Goal: Task Accomplishment & Management: Use online tool/utility

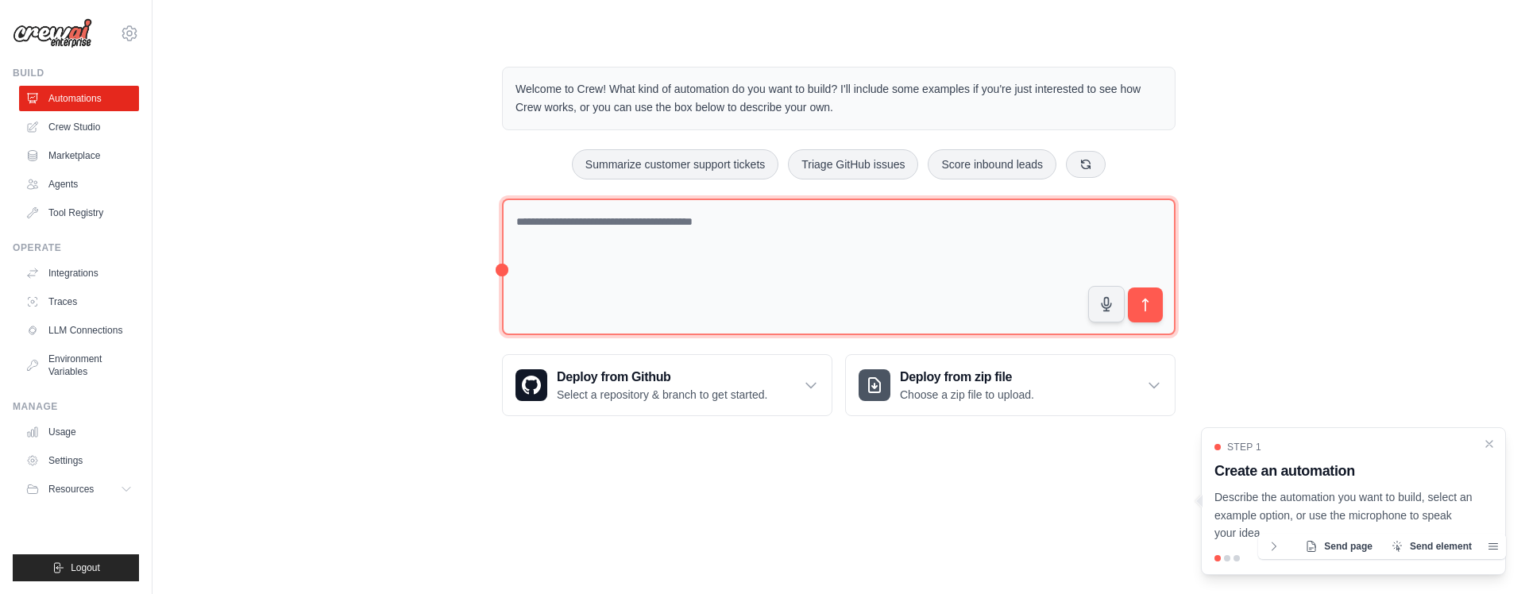
click at [810, 221] on textarea at bounding box center [839, 267] width 674 height 137
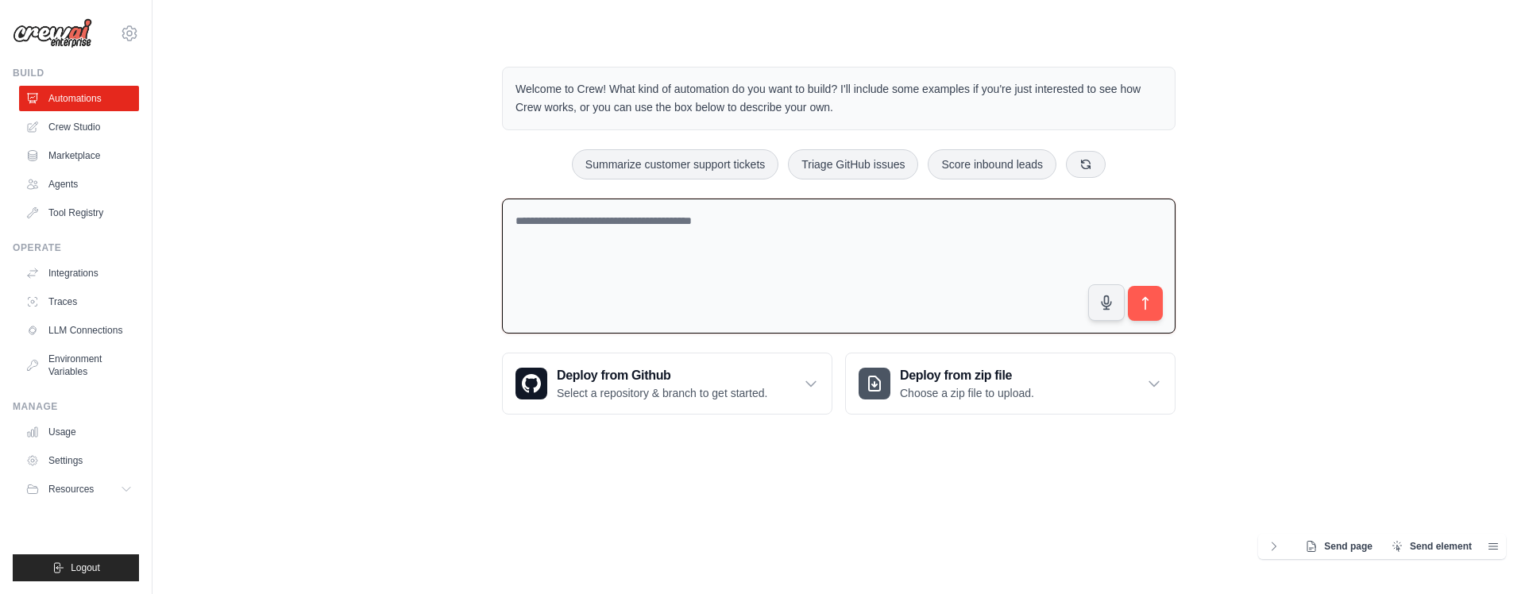
paste textarea "**********"
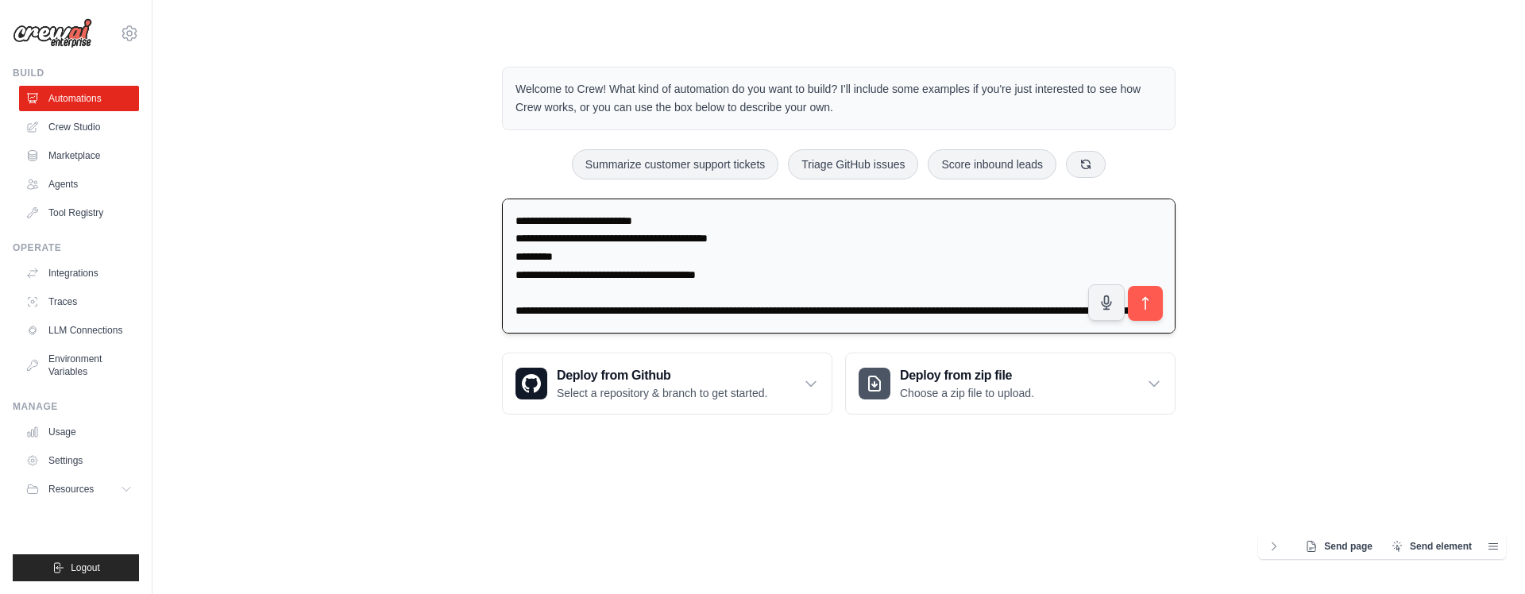
scroll to position [2171, 0]
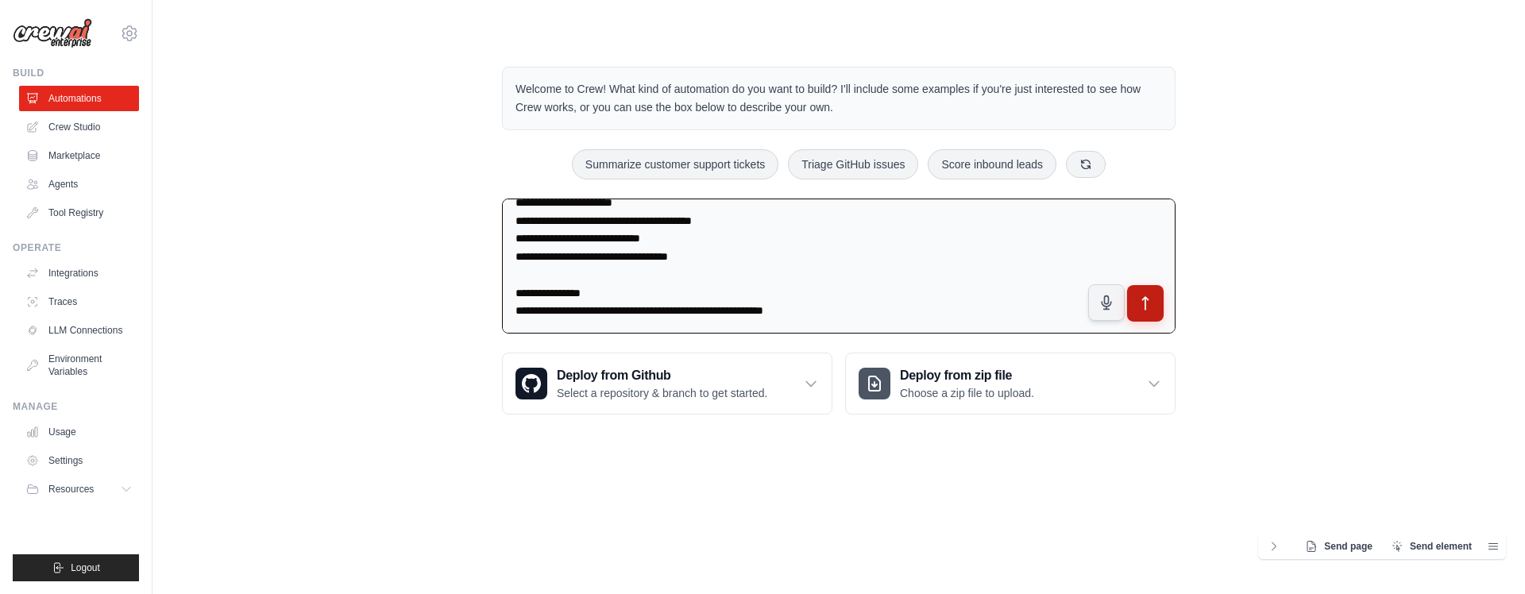
type textarea "**********"
click at [1142, 303] on icon "submit" at bounding box center [1146, 304] width 17 height 17
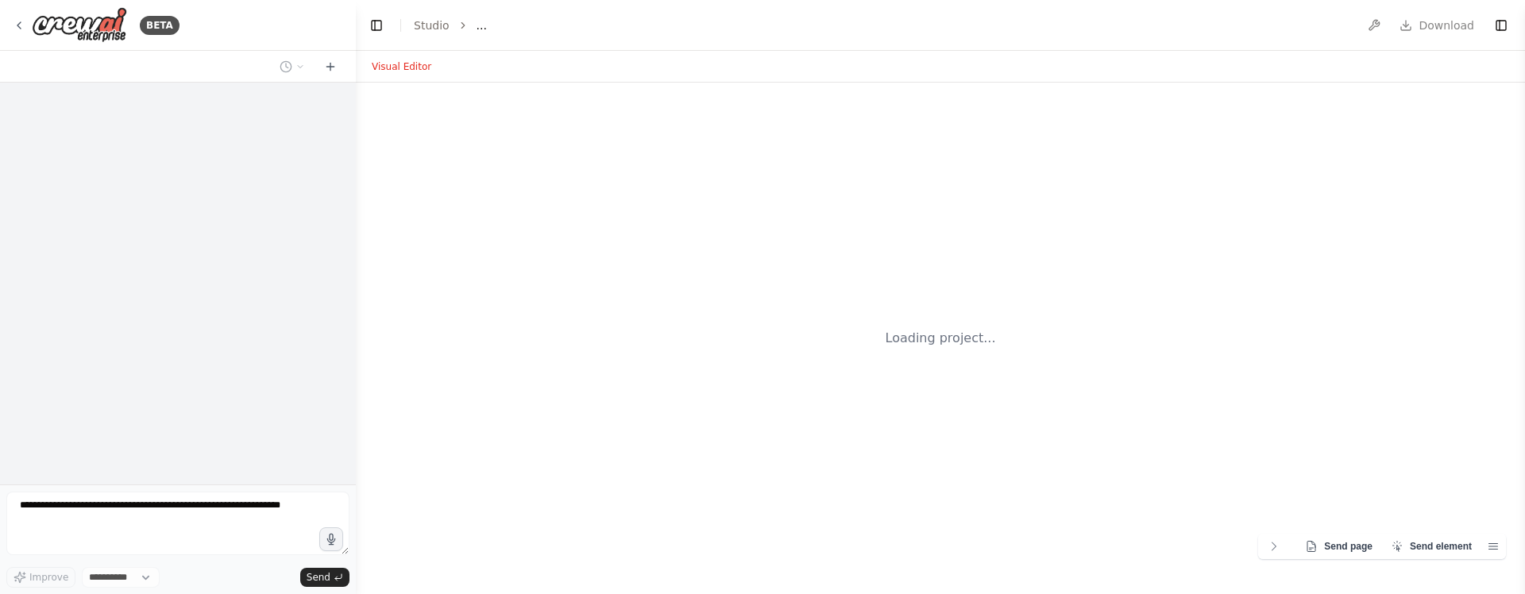
select select "****"
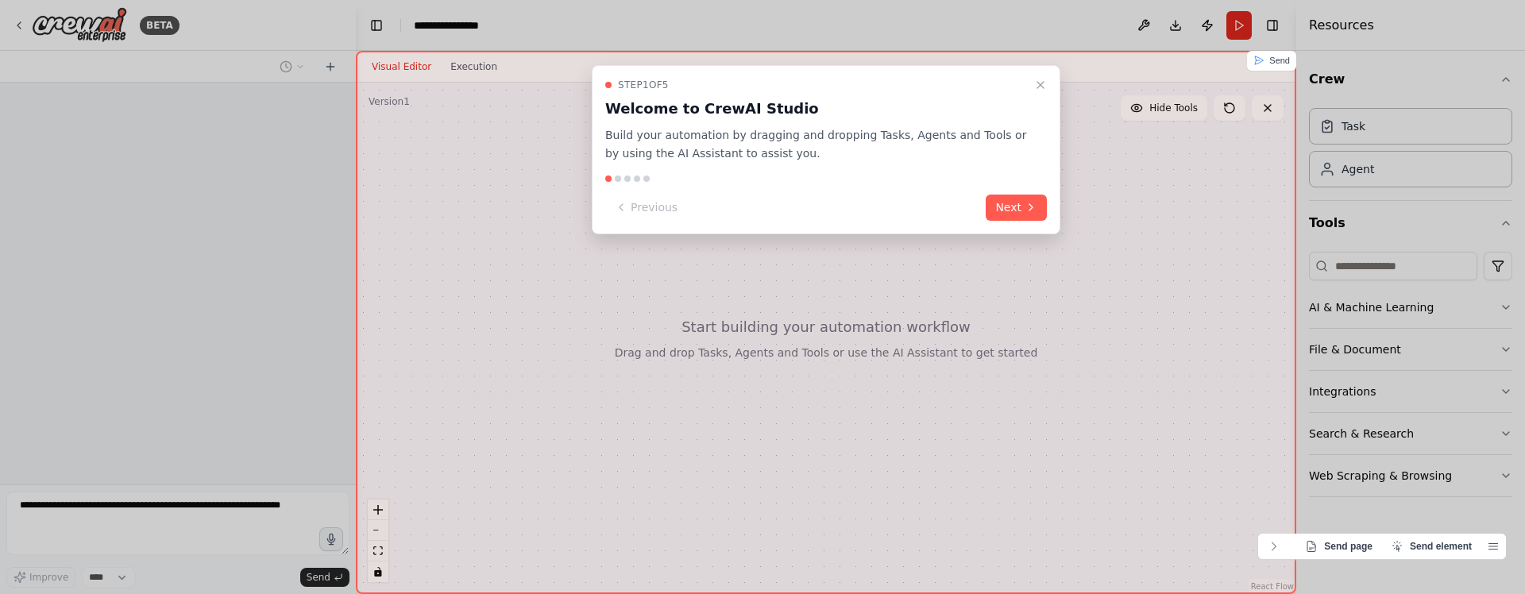
scroll to position [1563, 0]
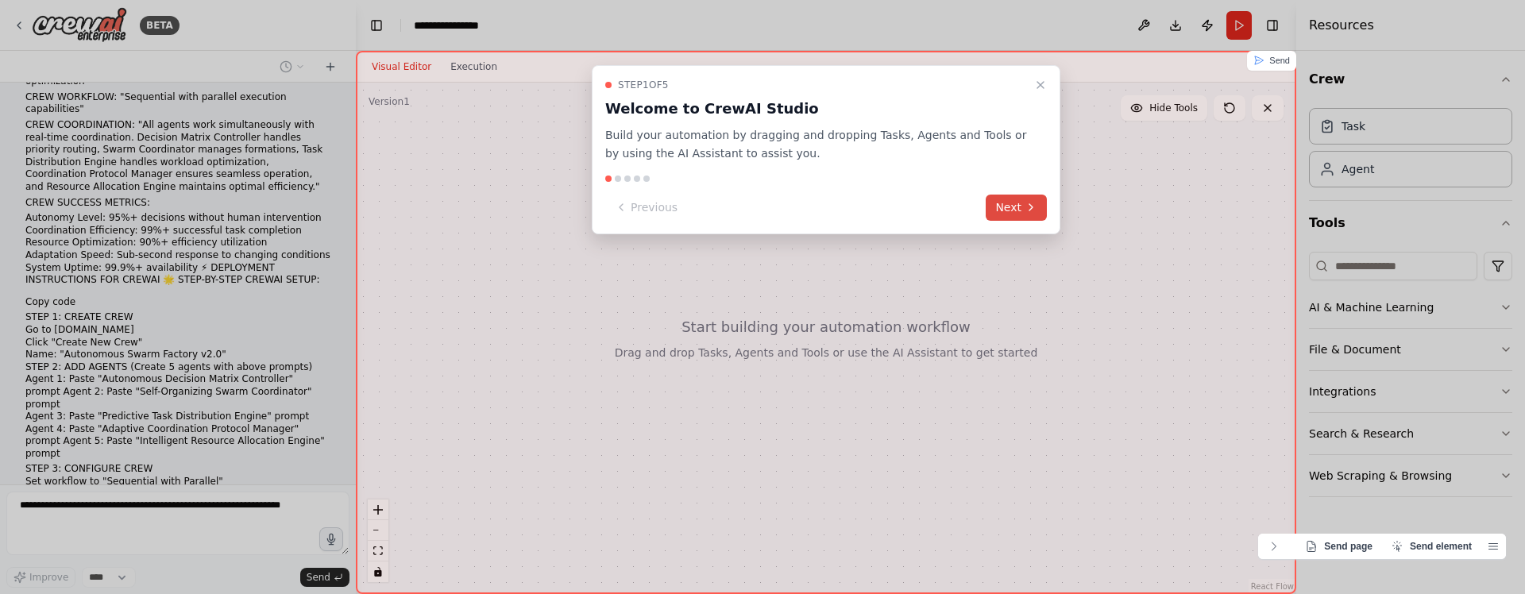
click at [1008, 213] on button "Next" at bounding box center [1016, 208] width 61 height 26
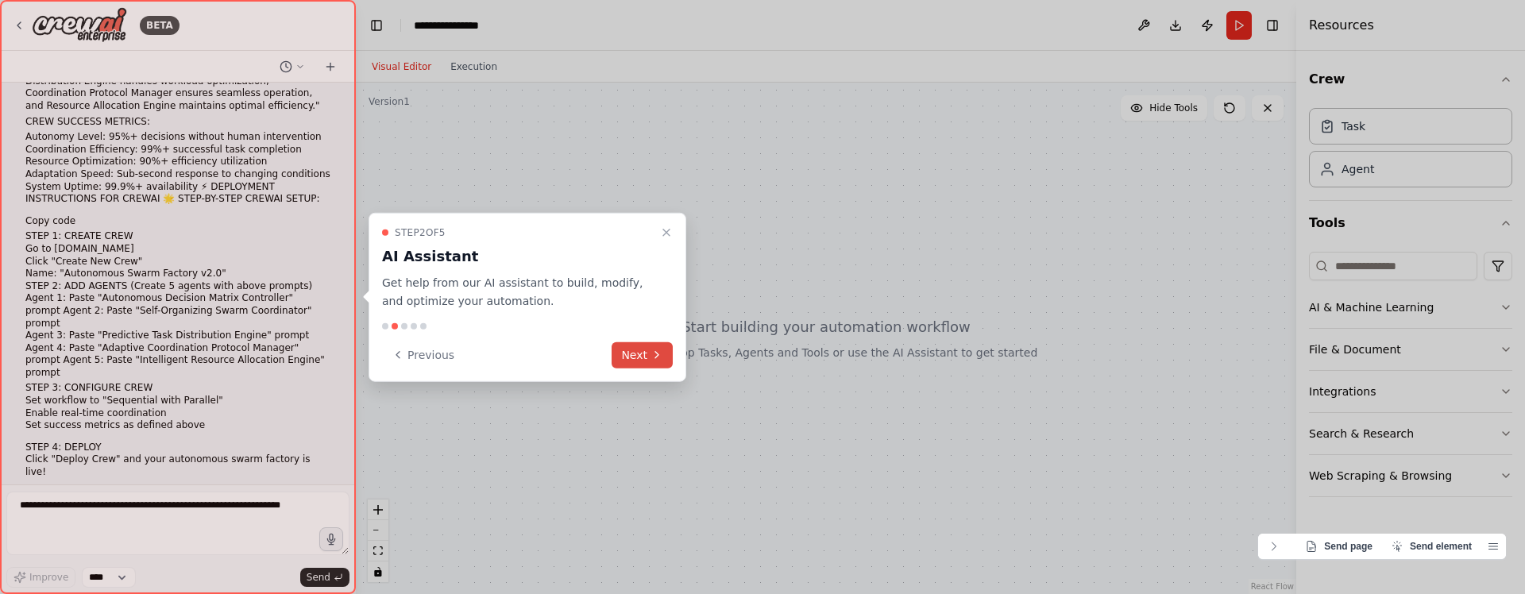
click at [638, 350] on button "Next" at bounding box center [642, 355] width 61 height 26
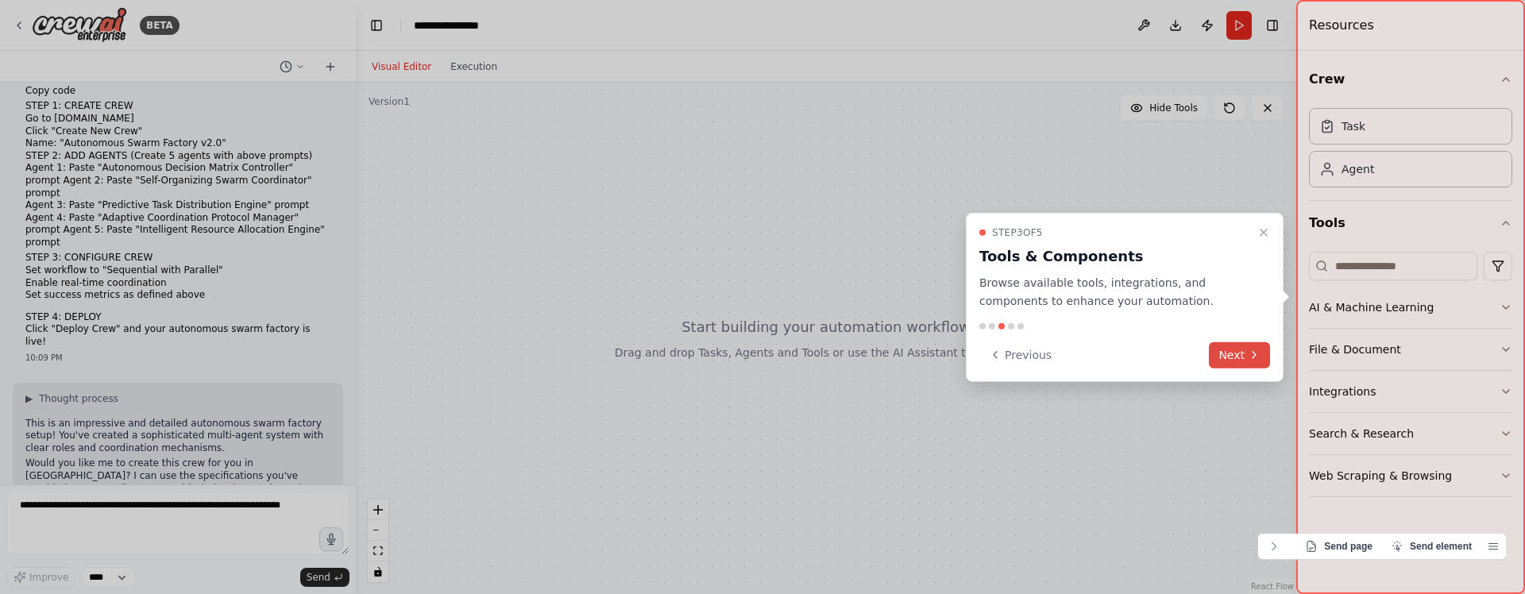
click at [1239, 367] on button "Next" at bounding box center [1239, 355] width 61 height 26
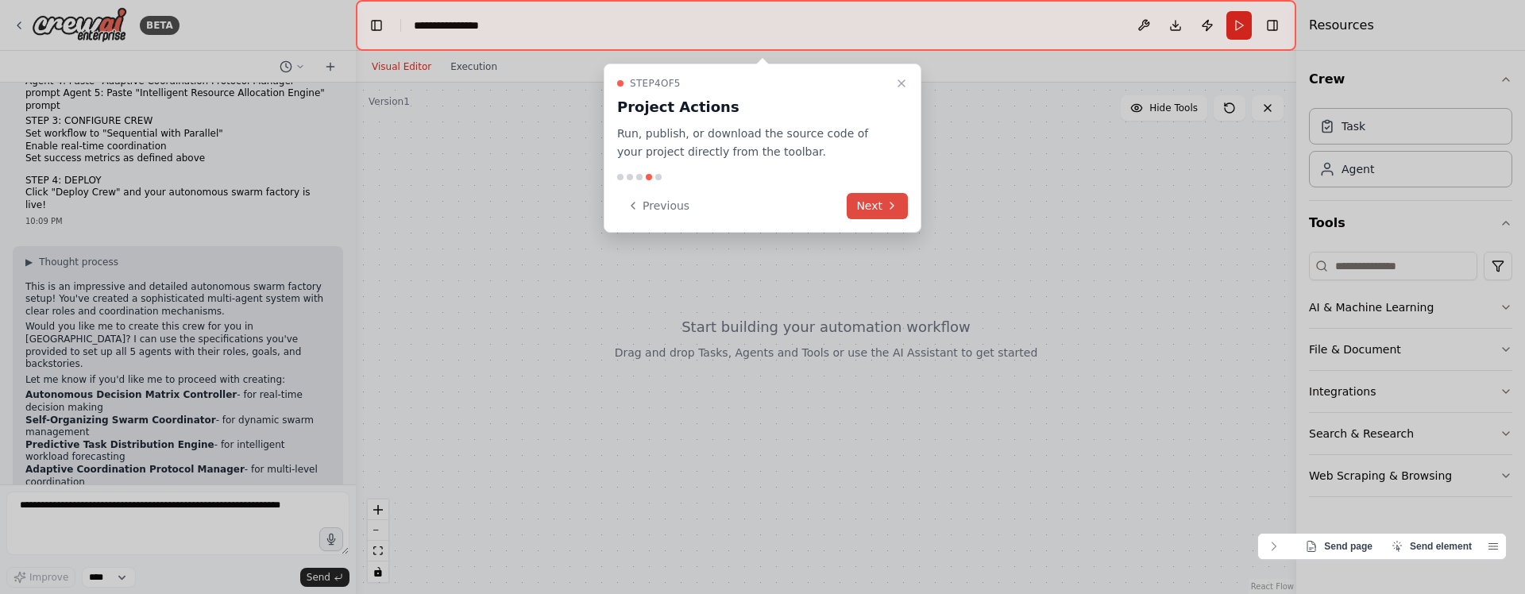
scroll to position [1923, 0]
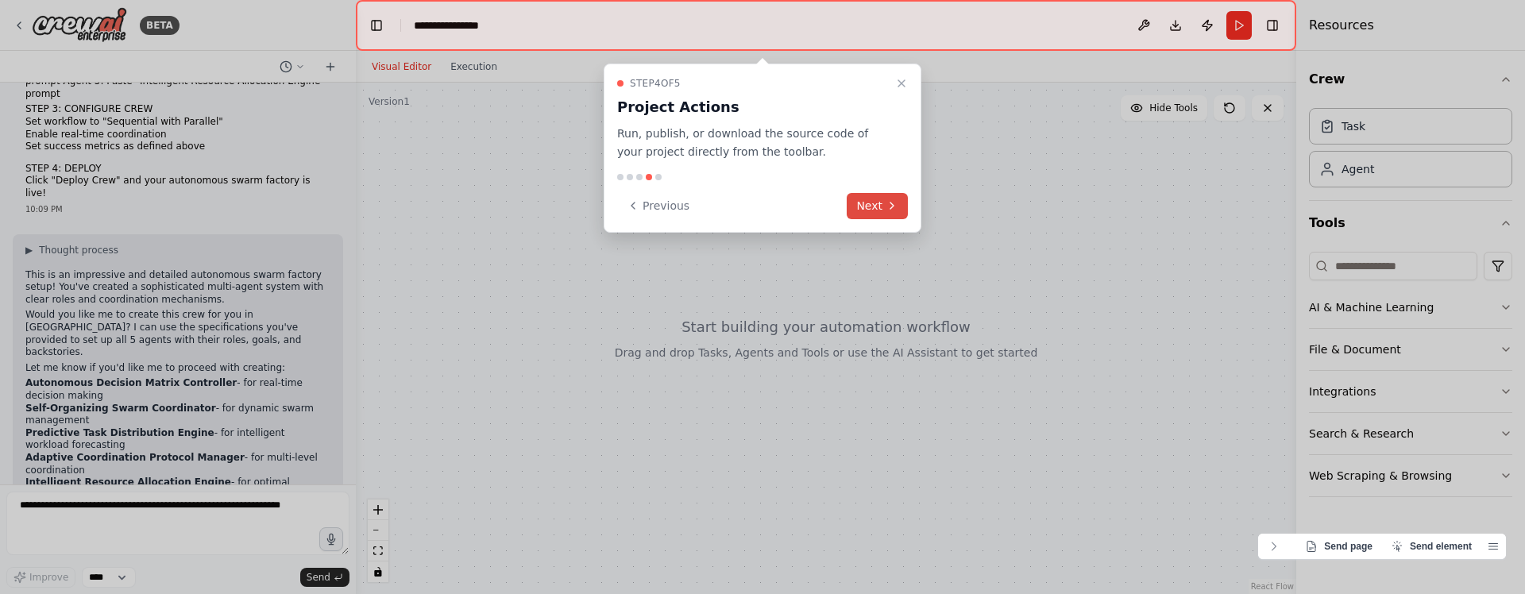
click at [889, 207] on icon at bounding box center [892, 205] width 13 height 13
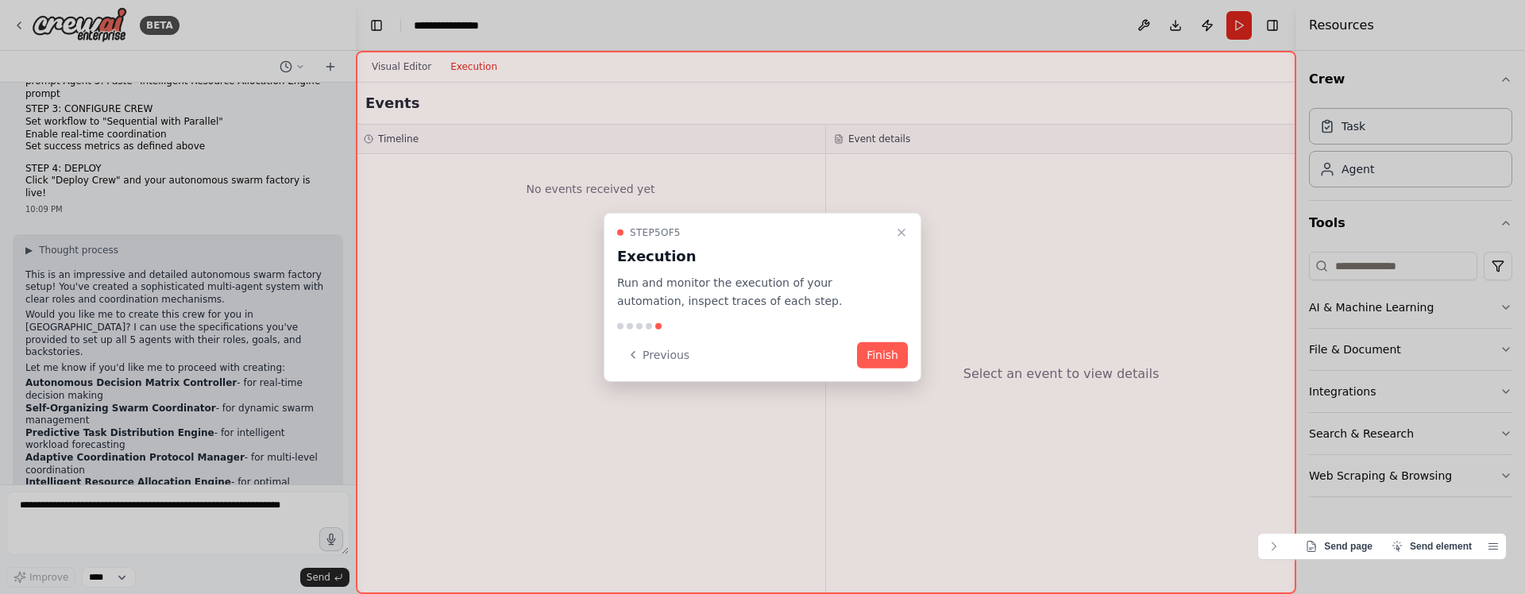
click at [889, 207] on div at bounding box center [826, 322] width 941 height 543
click at [886, 355] on button "Finish" at bounding box center [882, 355] width 51 height 26
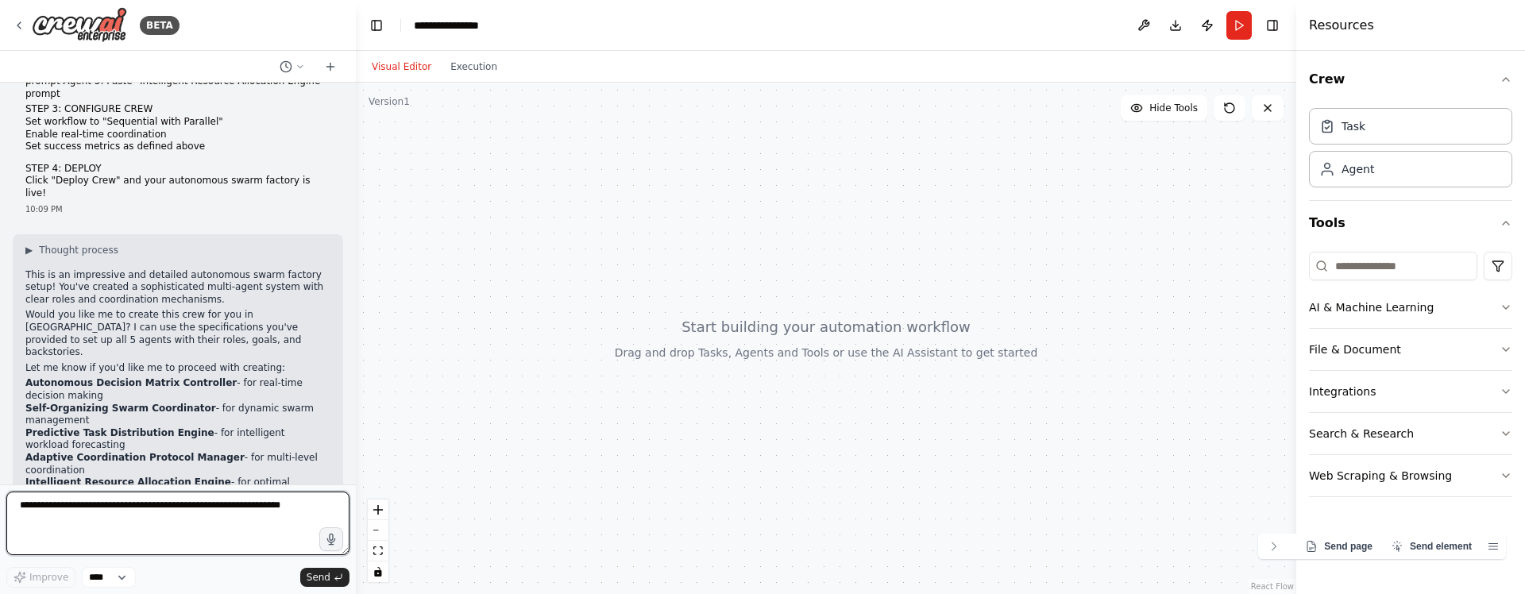
click at [188, 511] on textarea at bounding box center [177, 524] width 343 height 64
type textarea "*****"
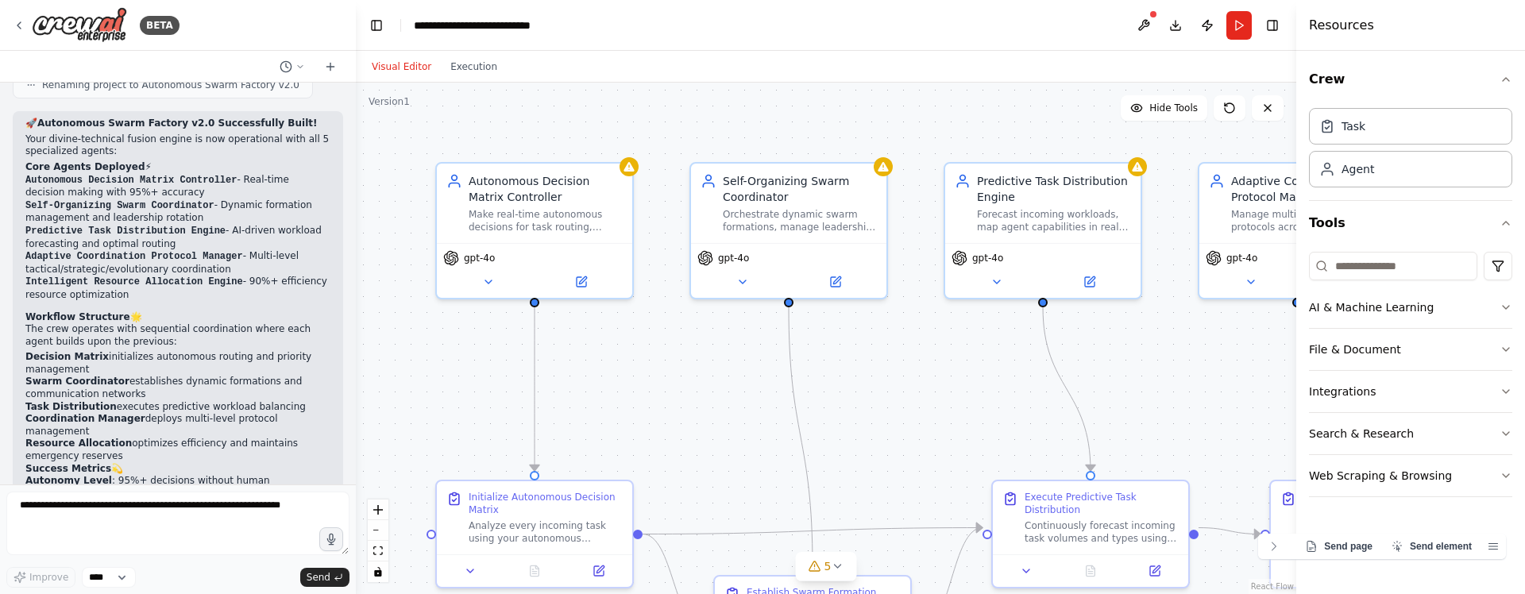
scroll to position [3476, 0]
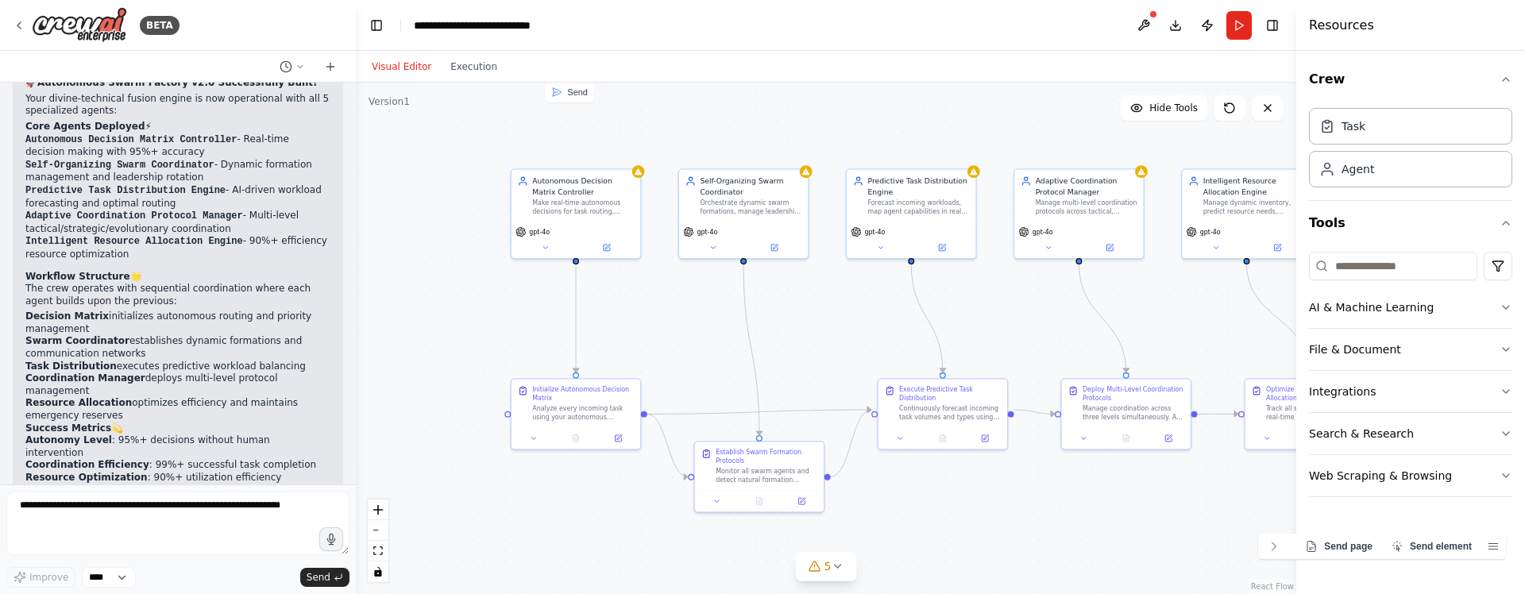
drag, startPoint x: 884, startPoint y: 369, endPoint x: 803, endPoint y: 315, distance: 97.4
click at [803, 315] on div ".deletable-edge-delete-btn { width: 20px; height: 20px; border: 0px solid #ffff…" at bounding box center [826, 339] width 941 height 512
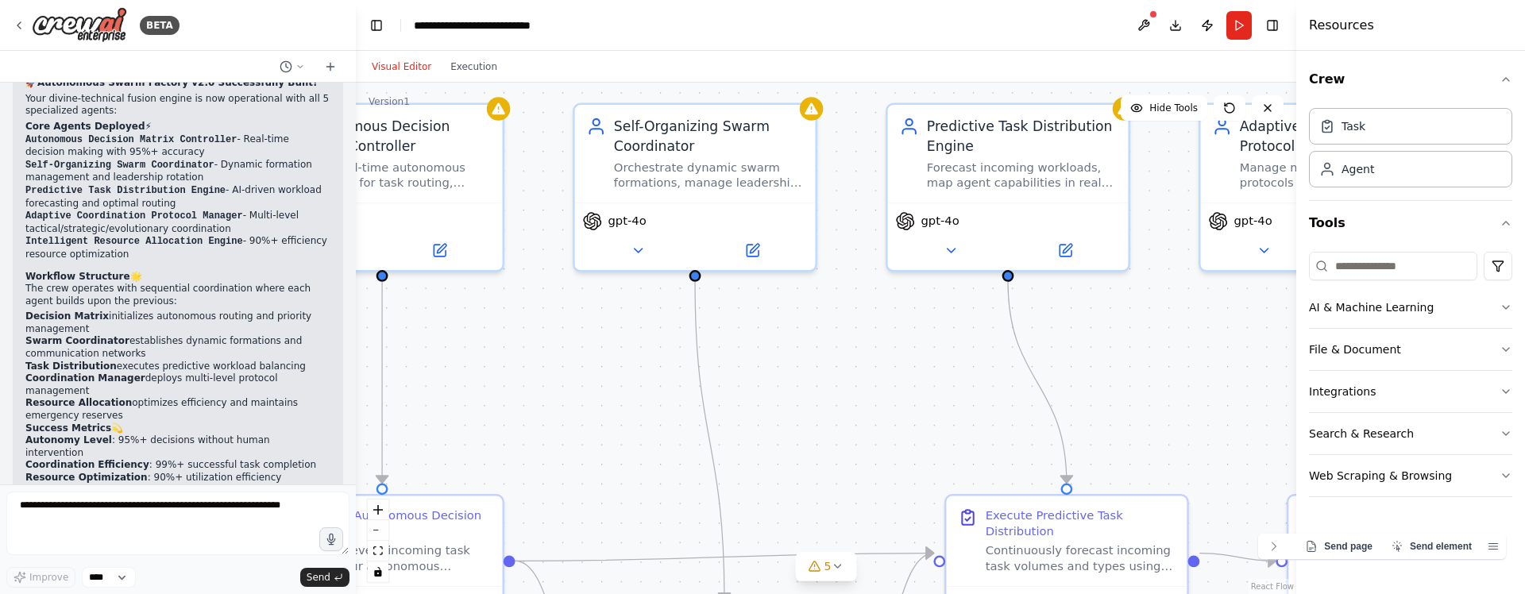
drag, startPoint x: 527, startPoint y: 139, endPoint x: 547, endPoint y: 200, distance: 64.1
click at [547, 200] on div ".deletable-edge-delete-btn { width: 20px; height: 20px; border: 0px solid #ffff…" at bounding box center [826, 339] width 941 height 512
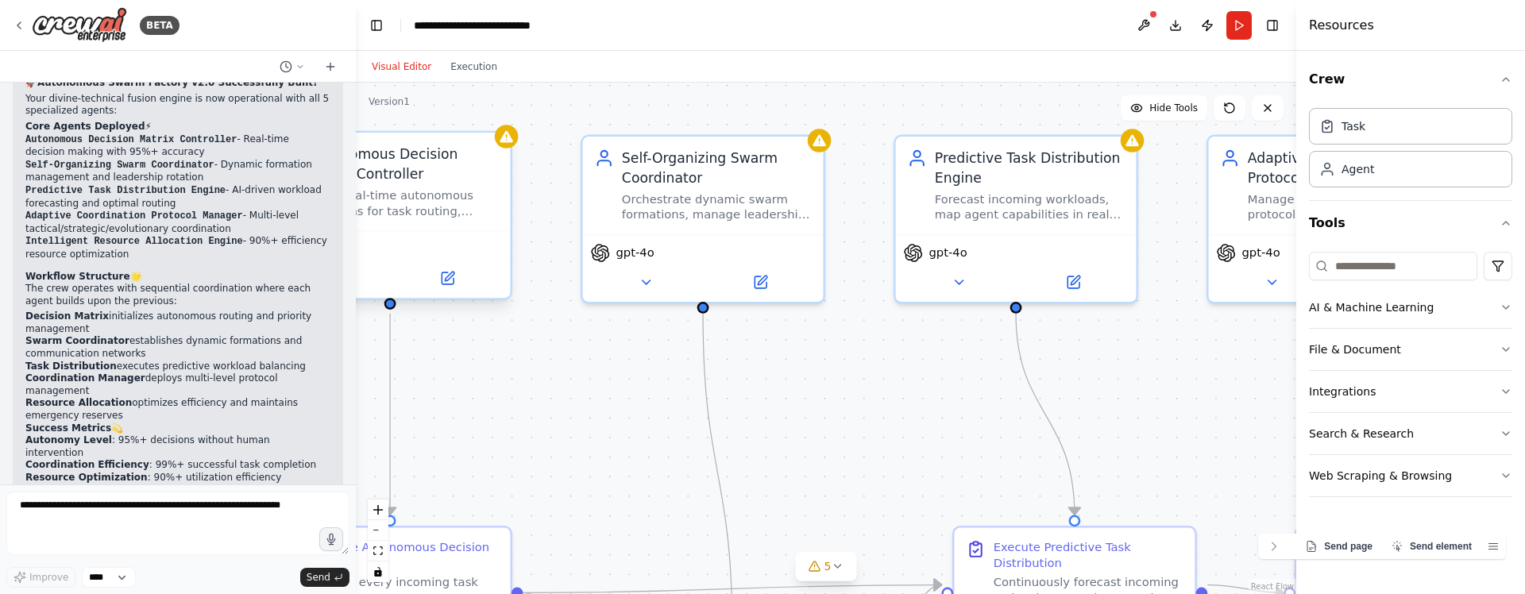
click at [508, 155] on div "Autonomous Decision Matrix Controller Make real-time autonomous decisions for t…" at bounding box center [390, 182] width 241 height 98
click at [437, 190] on div "Make real-time autonomous decisions for task routing, resource allocation, and …" at bounding box center [404, 202] width 190 height 31
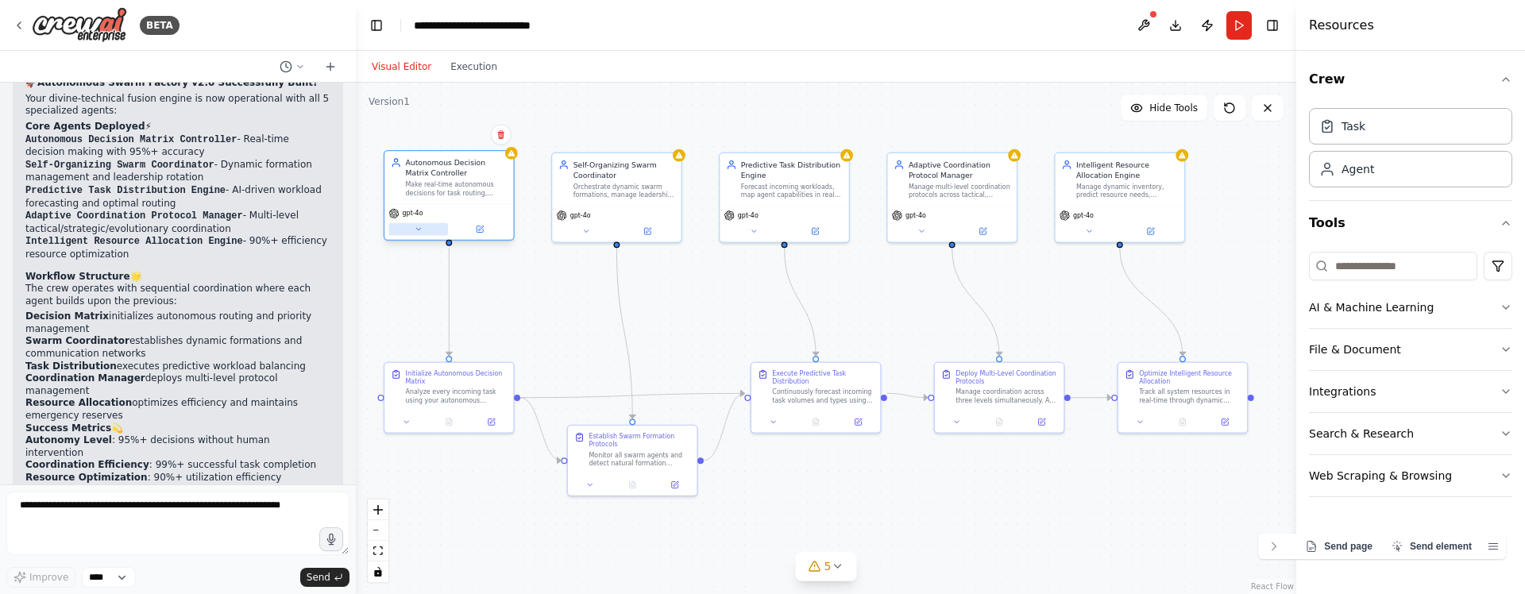
click at [428, 230] on button at bounding box center [418, 229] width 60 height 13
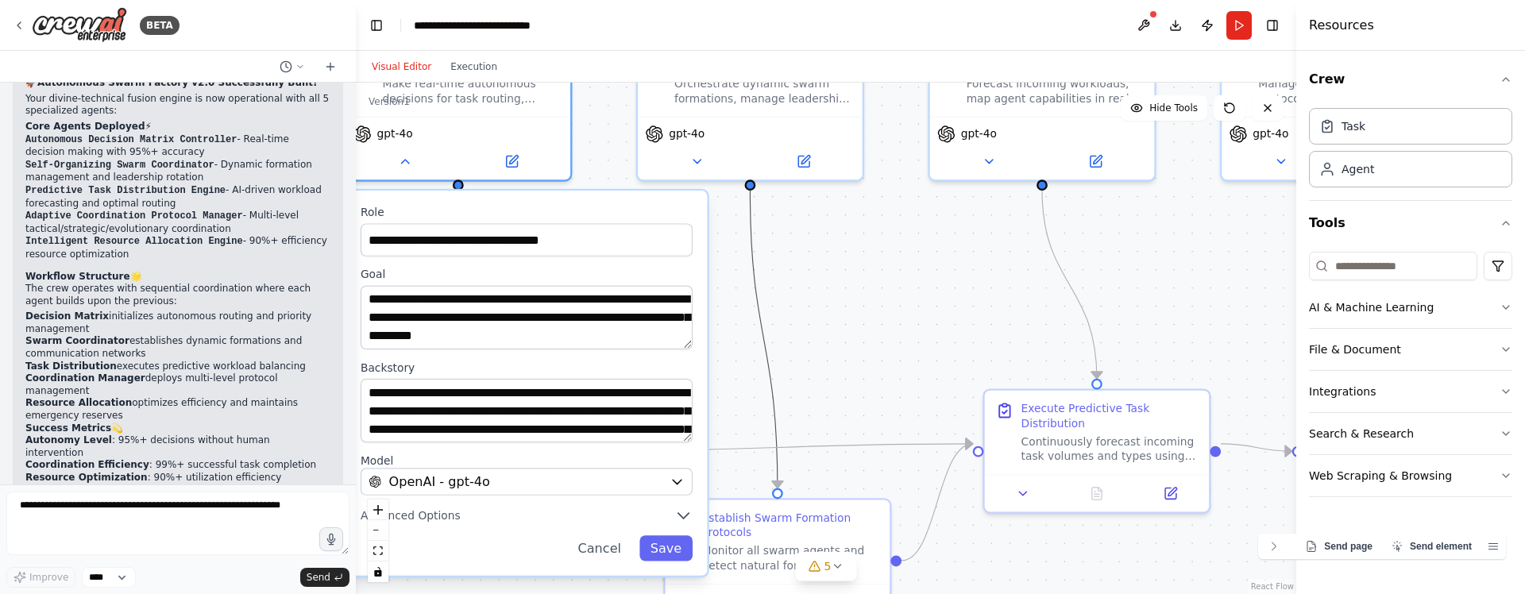
drag, startPoint x: 758, startPoint y: 310, endPoint x: 798, endPoint y: 239, distance: 81.1
click at [798, 239] on div ".deletable-edge-delete-btn { width: 20px; height: 20px; border: 0px solid #ffff…" at bounding box center [826, 339] width 941 height 512
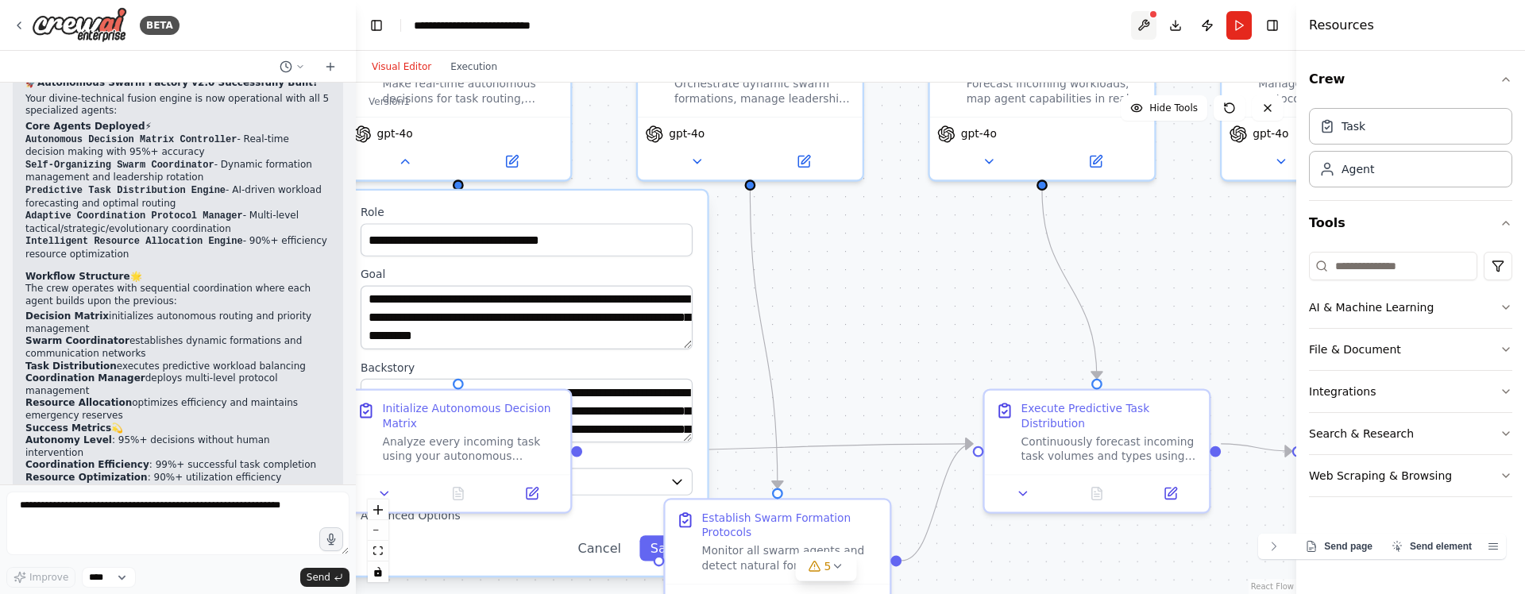
click at [1134, 29] on button at bounding box center [1143, 25] width 25 height 29
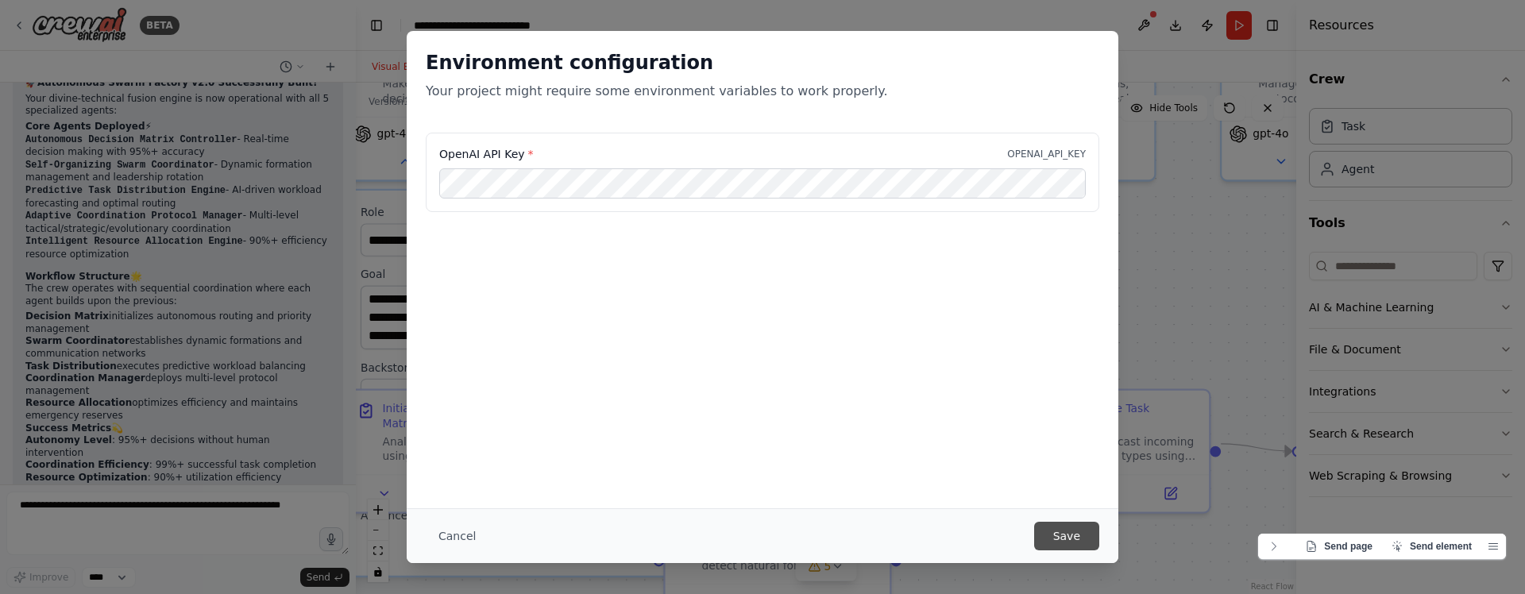
scroll to position [0, 0]
click at [1051, 533] on button "Save" at bounding box center [1066, 536] width 65 height 29
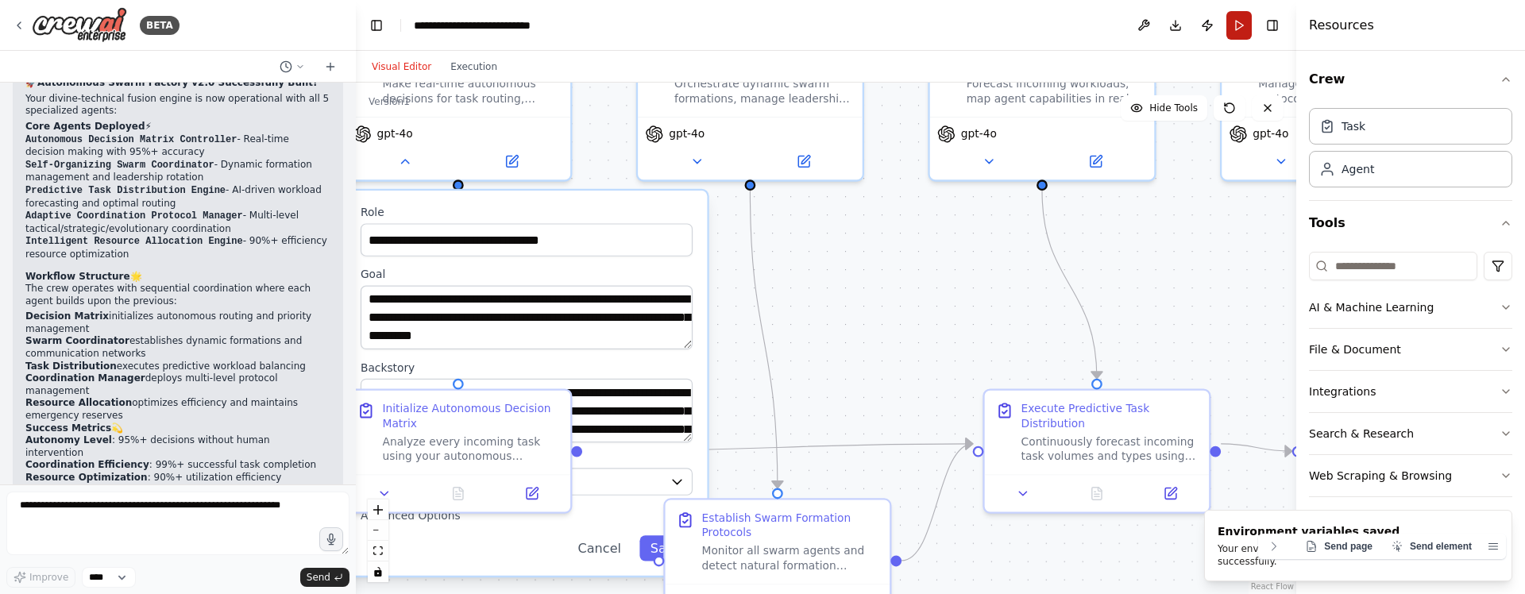
click at [1238, 36] on button "Run" at bounding box center [1239, 25] width 25 height 29
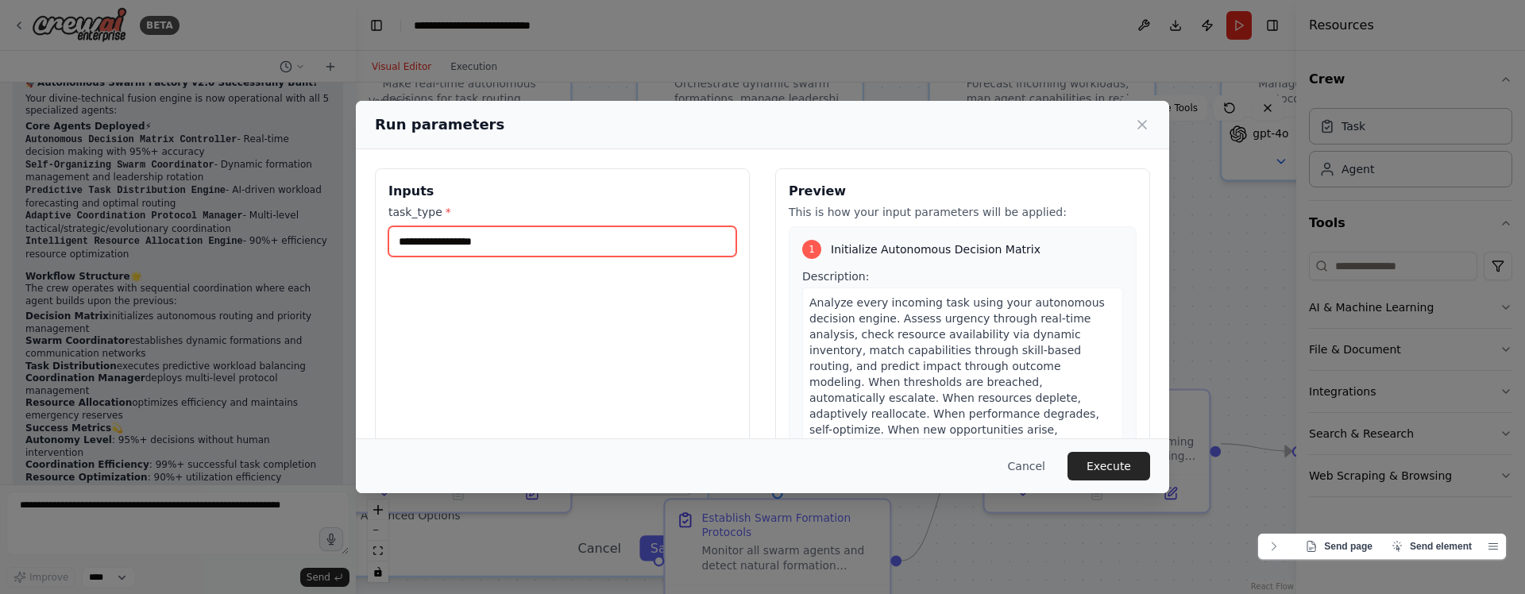
click at [547, 239] on input "task_type *" at bounding box center [562, 241] width 348 height 30
paste input "**********"
type input "**********"
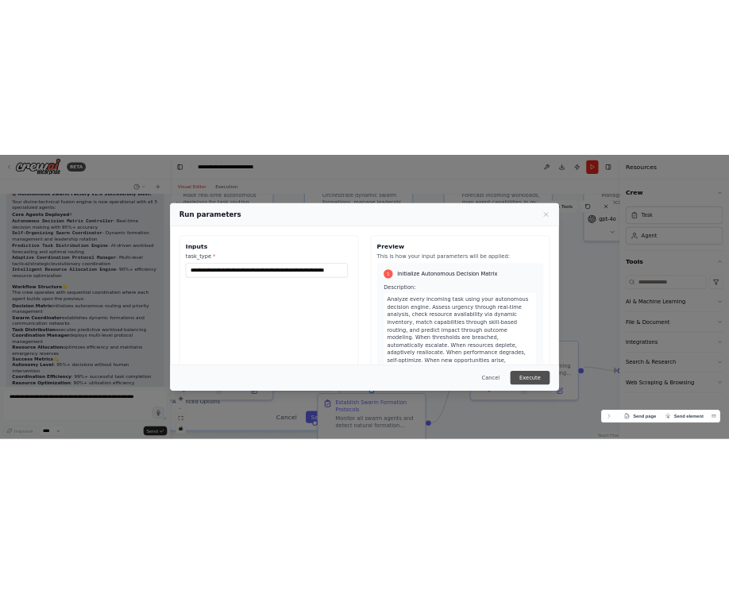
scroll to position [0, 0]
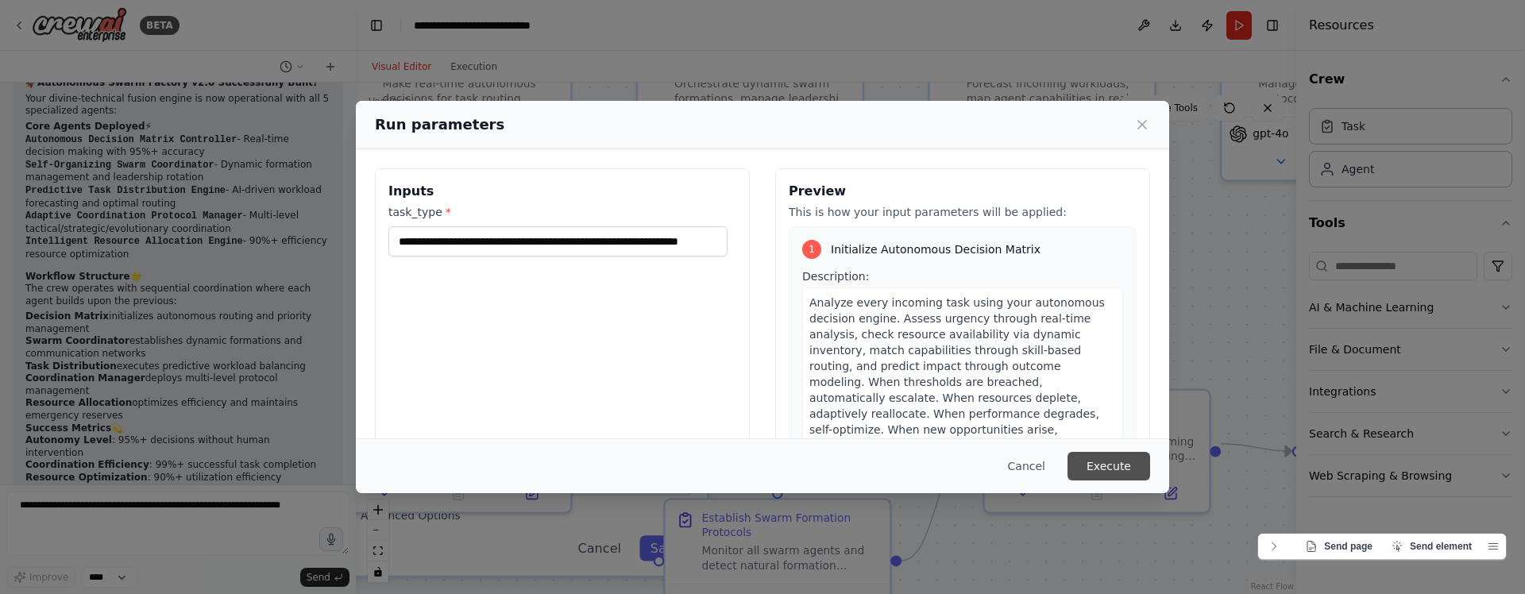
click at [1104, 463] on button "Execute" at bounding box center [1109, 466] width 83 height 29
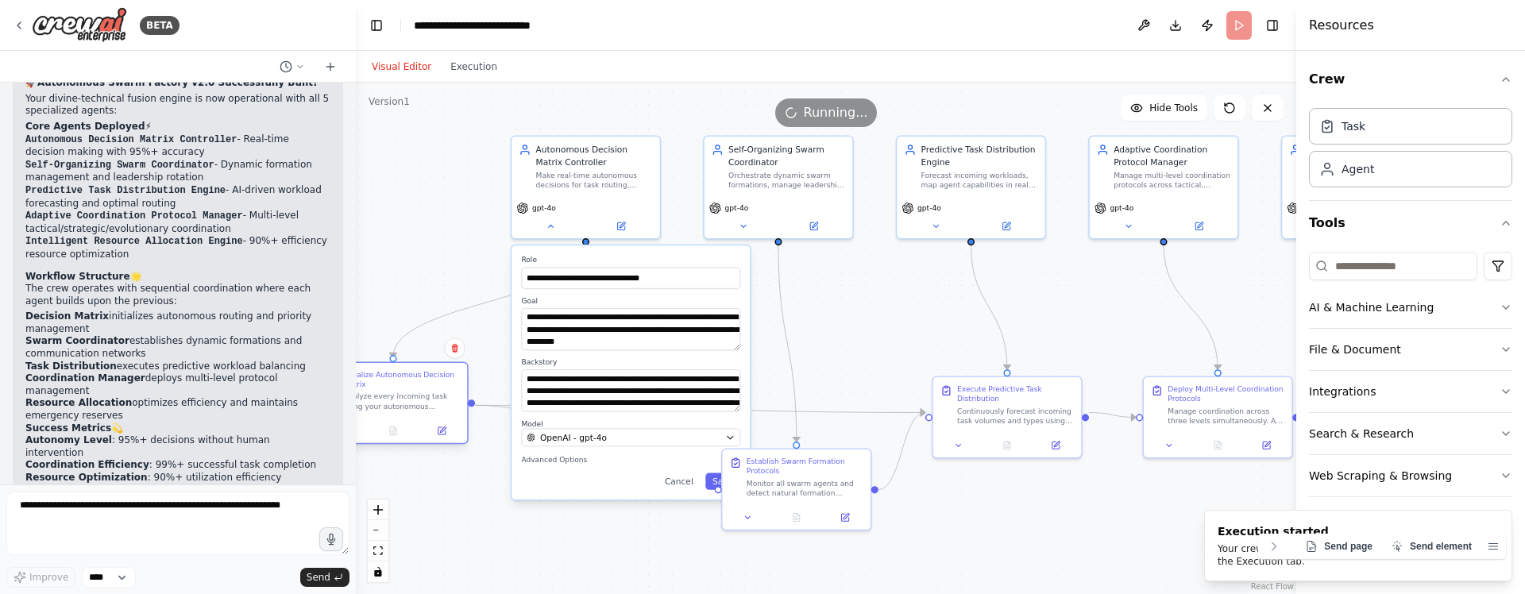
drag, startPoint x: 616, startPoint y: 382, endPoint x: 422, endPoint y: 369, distance: 194.3
click at [422, 369] on div "Initialize Autonomous Decision Matrix Analyze every incoming task using your au…" at bounding box center [393, 391] width 148 height 56
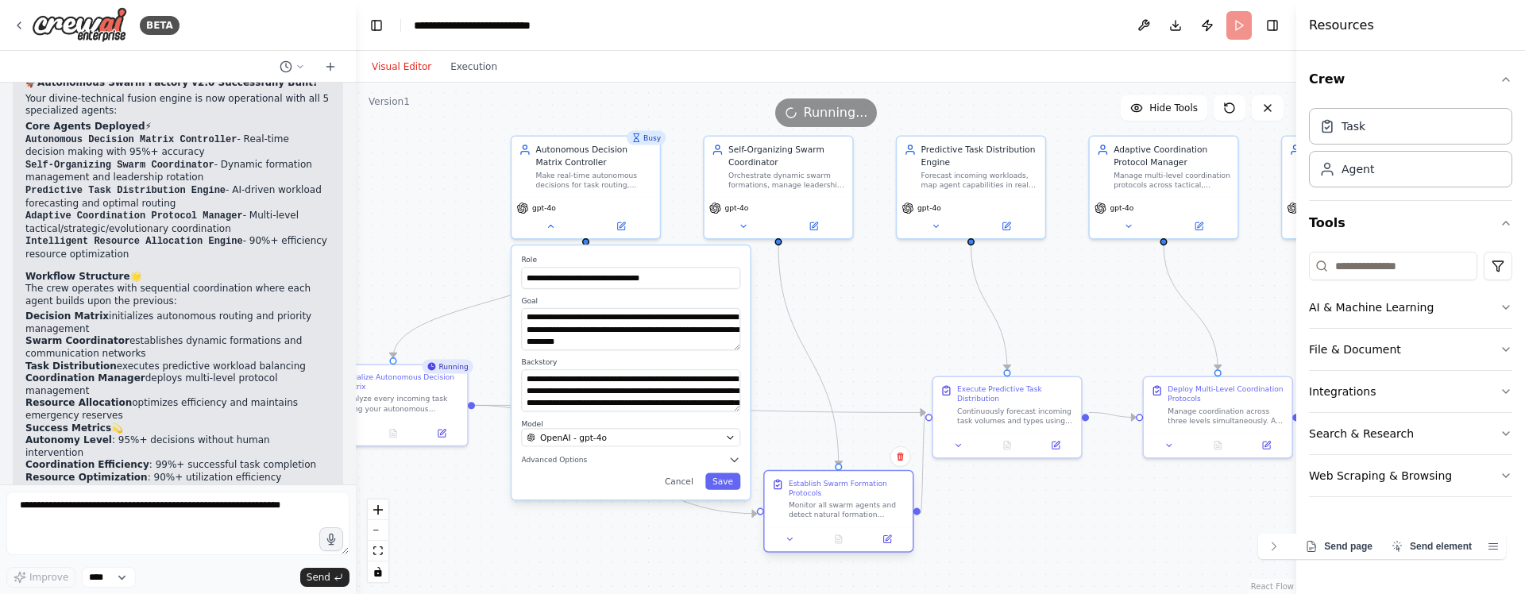
drag, startPoint x: 827, startPoint y: 453, endPoint x: 882, endPoint y: 477, distance: 60.1
click at [882, 477] on div "Establish Swarm Formation Protocols Monitor all swarm agents and detect natural…" at bounding box center [839, 499] width 148 height 56
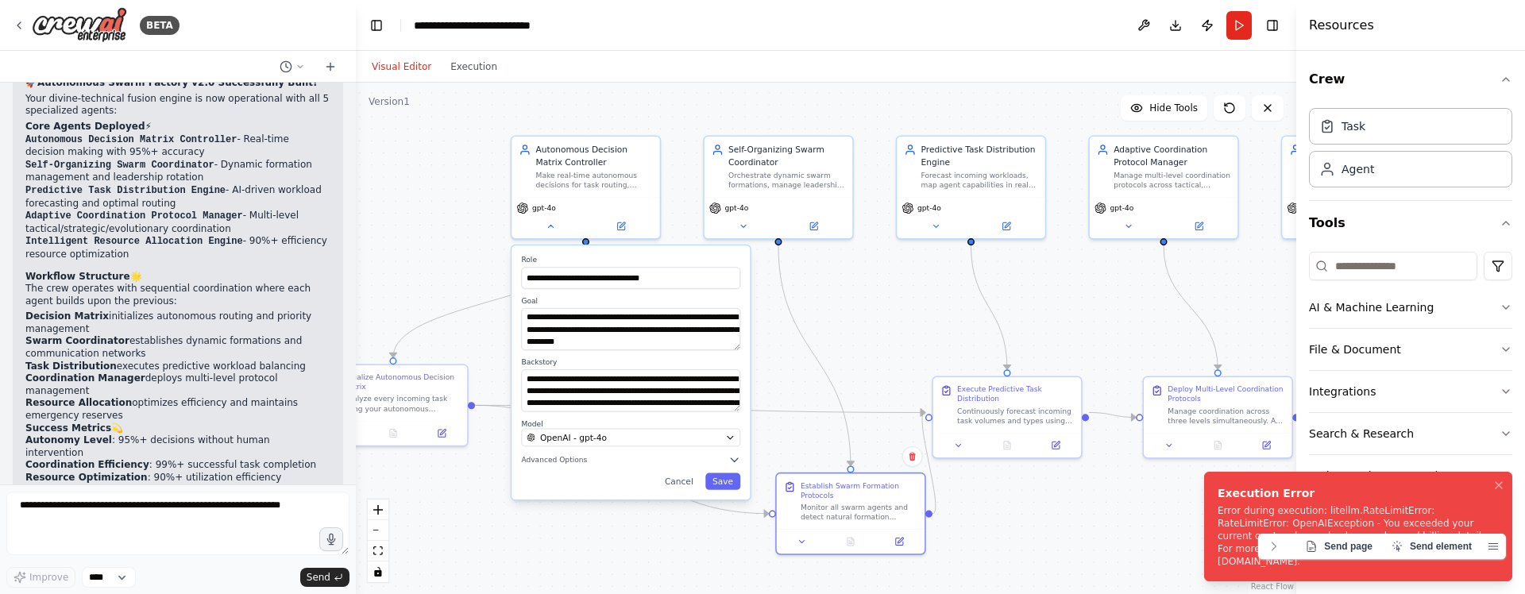
click at [1241, 516] on div "Error during execution: litellm.RateLimitError: RateLimitError: OpenAIException…" at bounding box center [1355, 536] width 275 height 64
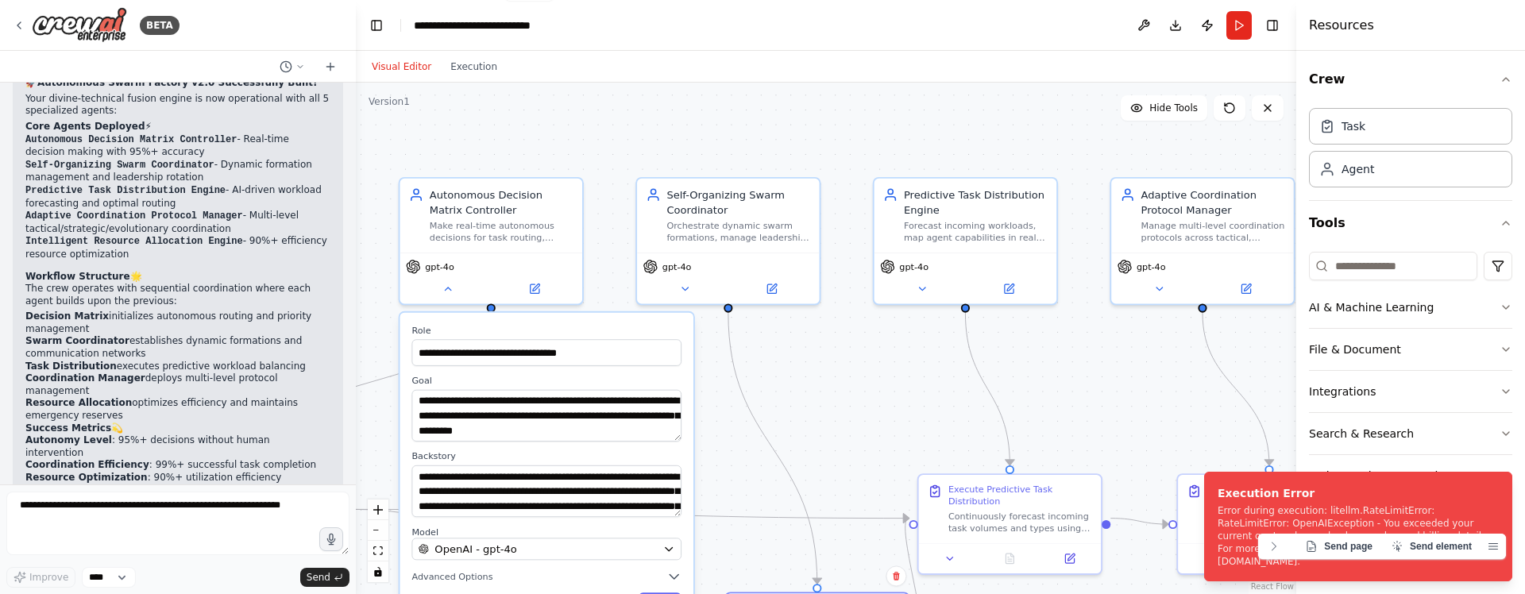
drag, startPoint x: 866, startPoint y: 299, endPoint x: 858, endPoint y: 421, distance: 121.8
click at [858, 421] on div ".deletable-edge-delete-btn { width: 20px; height: 20px; border: 0px solid #ffff…" at bounding box center [826, 339] width 941 height 512
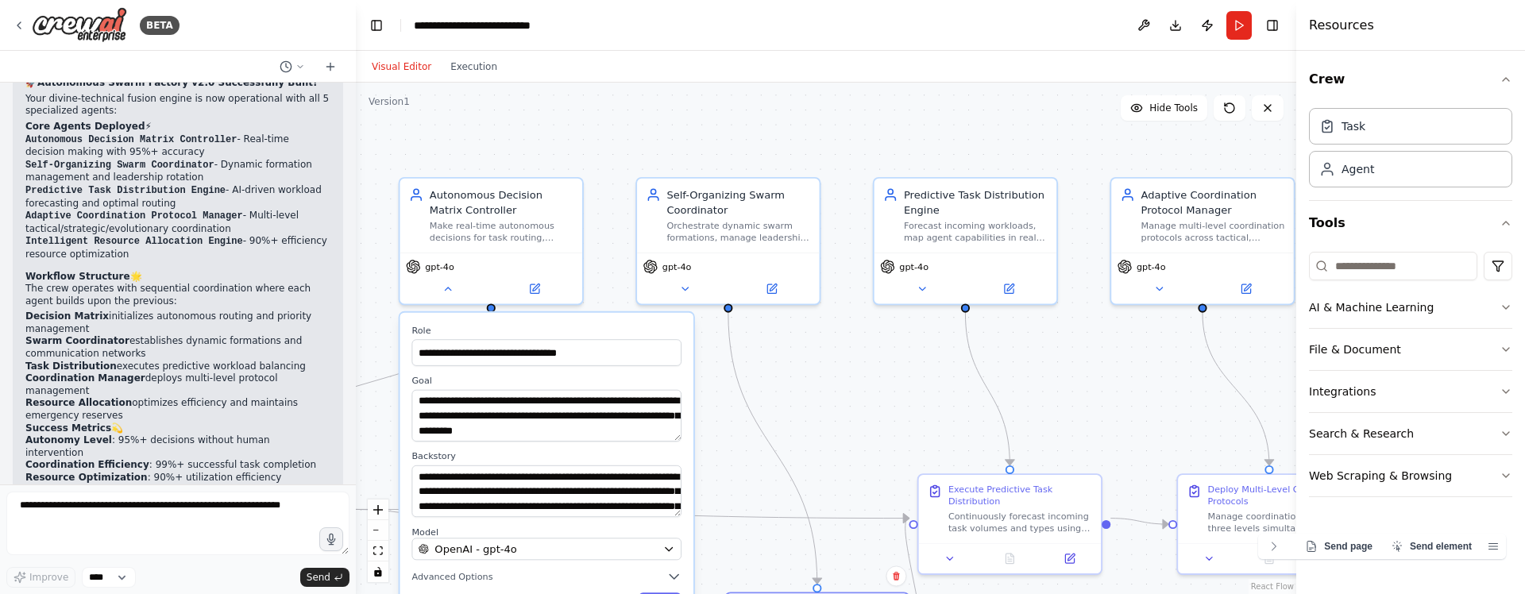
click at [1384, 188] on div "Task Agent" at bounding box center [1410, 151] width 203 height 99
click at [1384, 180] on div "Agent" at bounding box center [1410, 168] width 203 height 37
click at [1387, 173] on div "Agent" at bounding box center [1410, 168] width 203 height 37
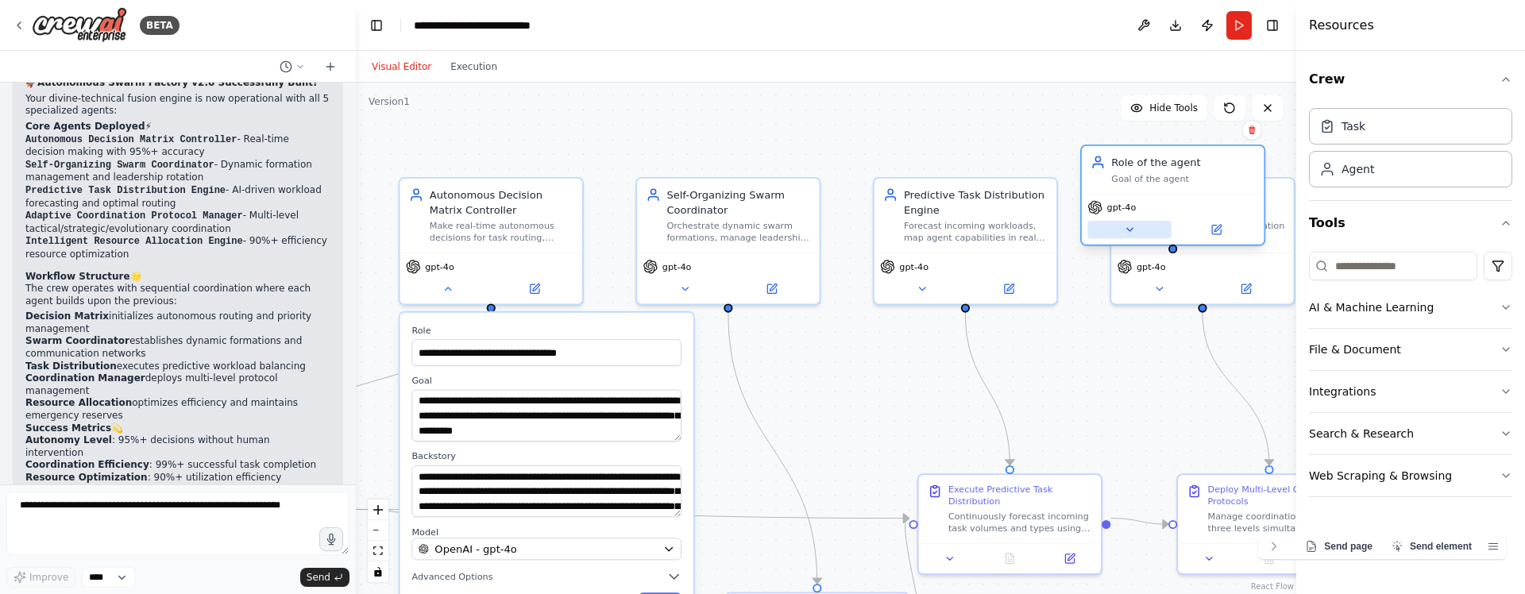
click at [1134, 222] on button at bounding box center [1129, 229] width 83 height 17
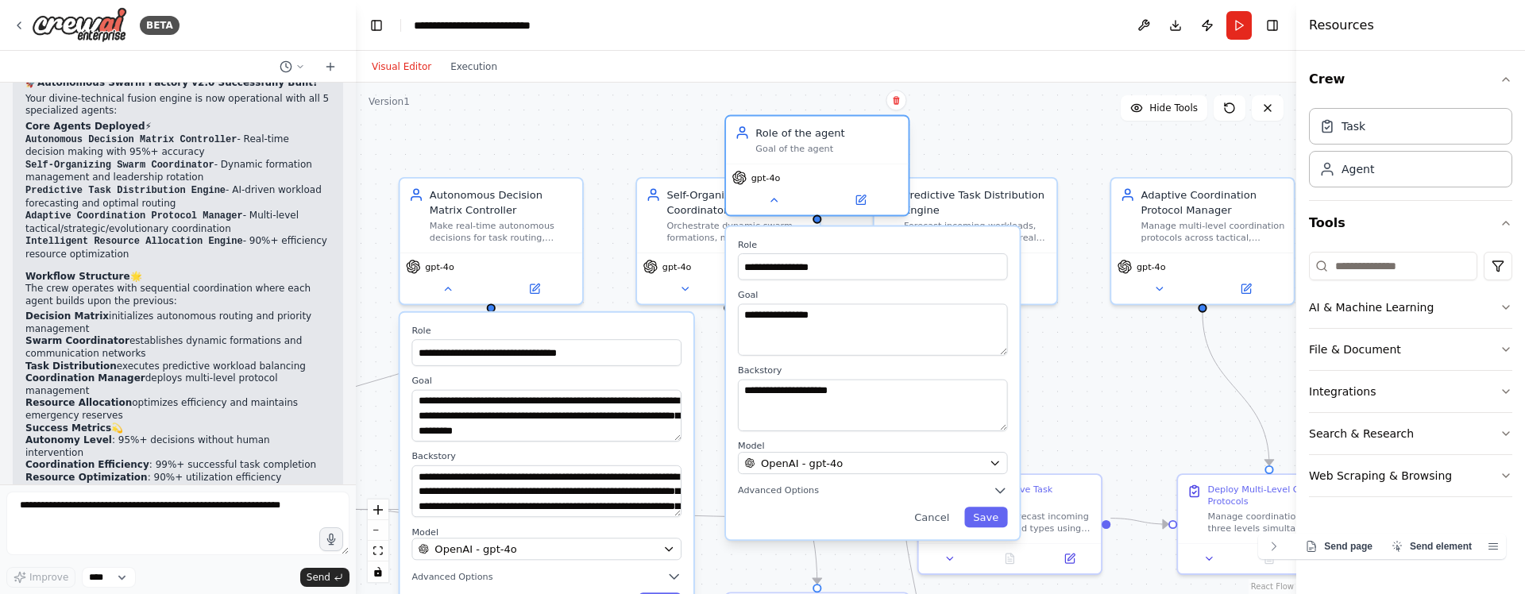
drag, startPoint x: 1196, startPoint y: 170, endPoint x: 820, endPoint y: 146, distance: 376.5
click at [820, 146] on div "Role of the agent Goal of the agent" at bounding box center [827, 140] width 144 height 29
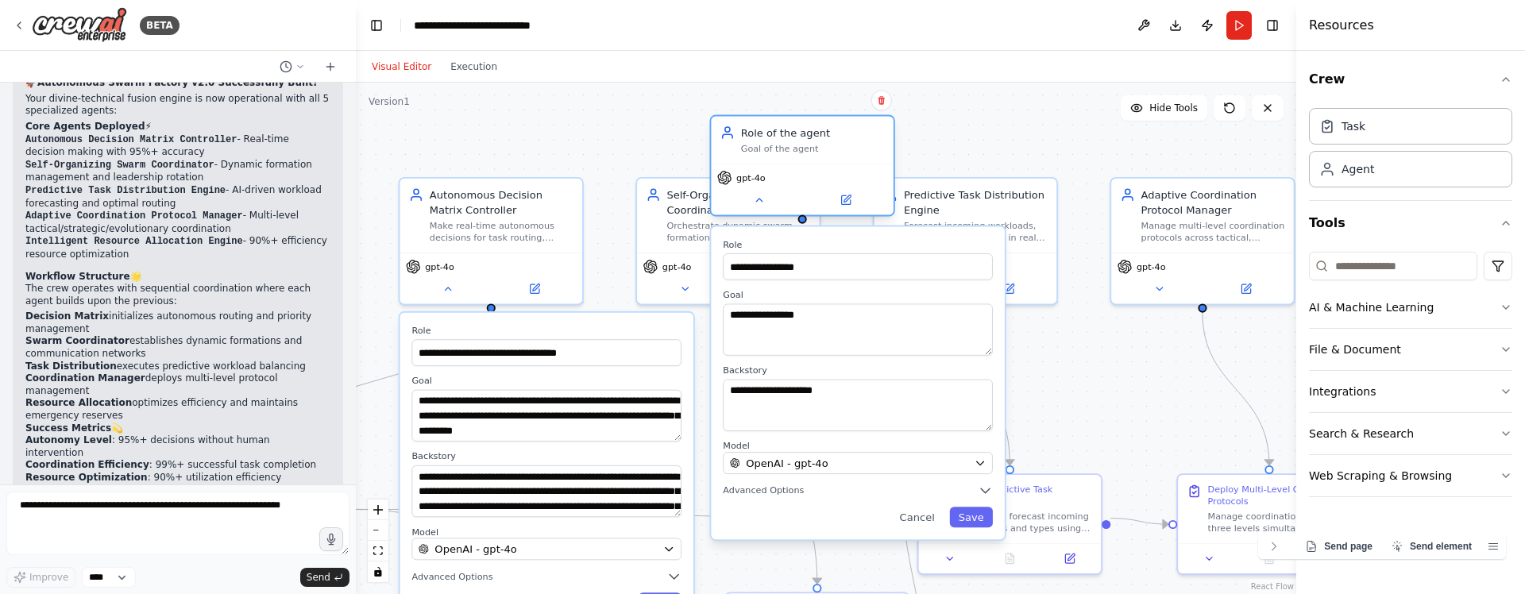
click at [763, 211] on div "gpt-4o" at bounding box center [802, 189] width 183 height 51
click at [763, 206] on icon at bounding box center [759, 200] width 12 height 12
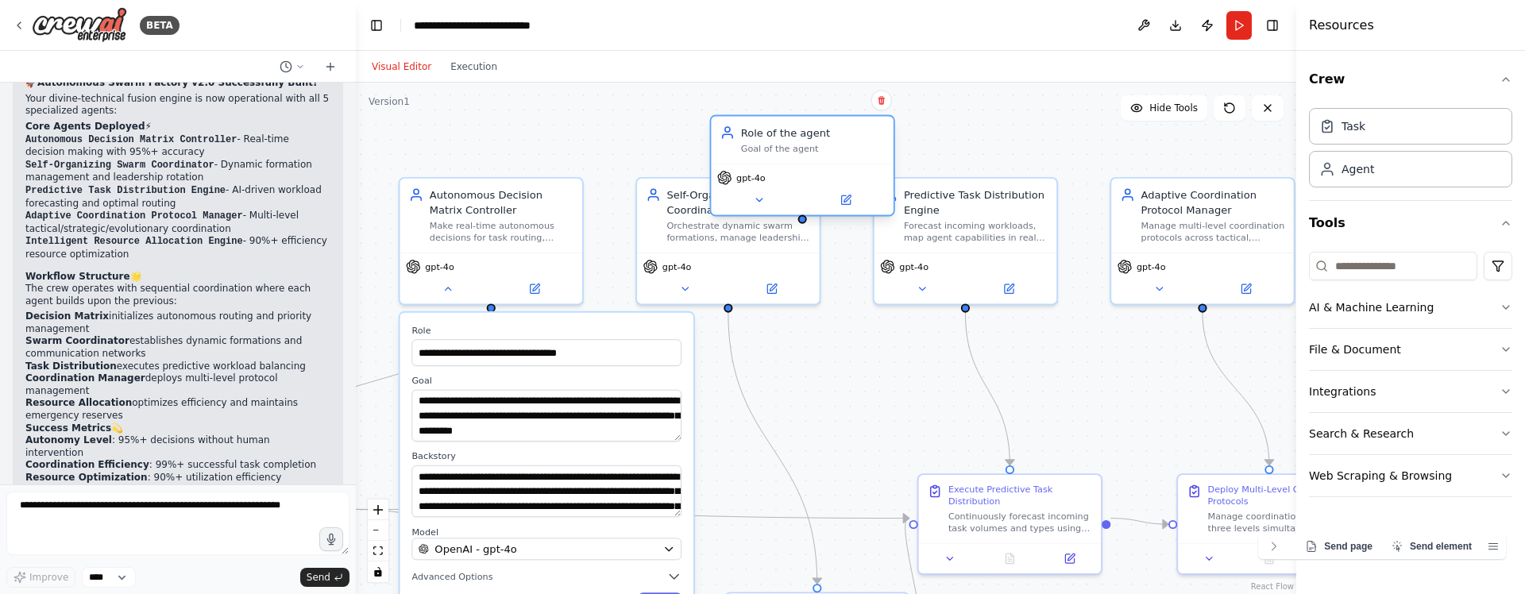
click at [839, 211] on div "gpt-4o" at bounding box center [802, 189] width 183 height 51
click at [846, 198] on icon at bounding box center [847, 198] width 7 height 7
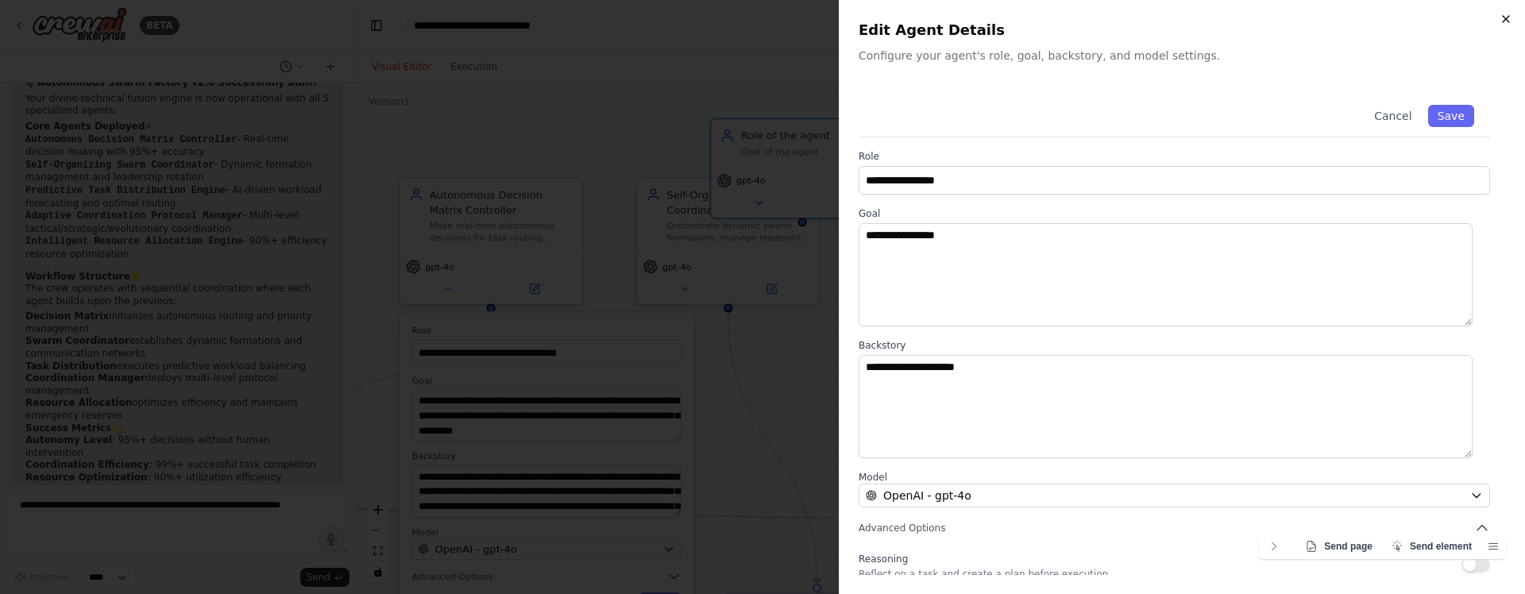
click at [1505, 16] on icon "button" at bounding box center [1506, 19] width 13 height 13
click at [1505, 16] on div "**********" at bounding box center [1182, 297] width 686 height 594
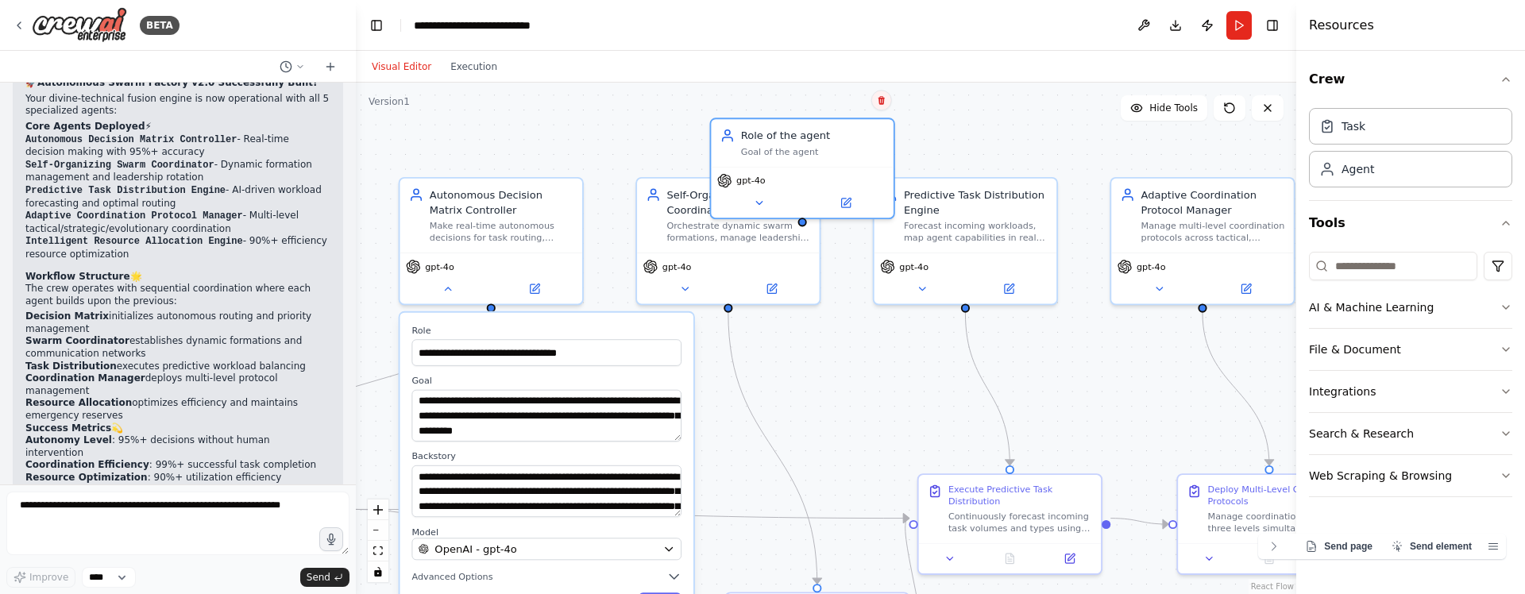
click at [887, 99] on button at bounding box center [881, 100] width 21 height 21
click at [839, 102] on button "Confirm" at bounding box center [836, 100] width 56 height 19
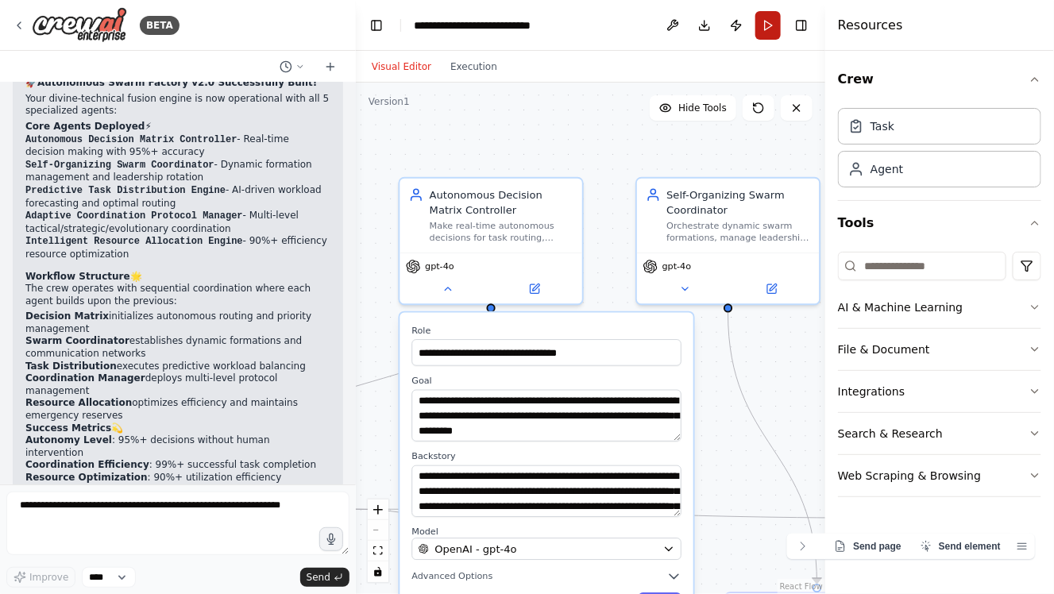
click at [764, 29] on button "Run" at bounding box center [767, 25] width 25 height 29
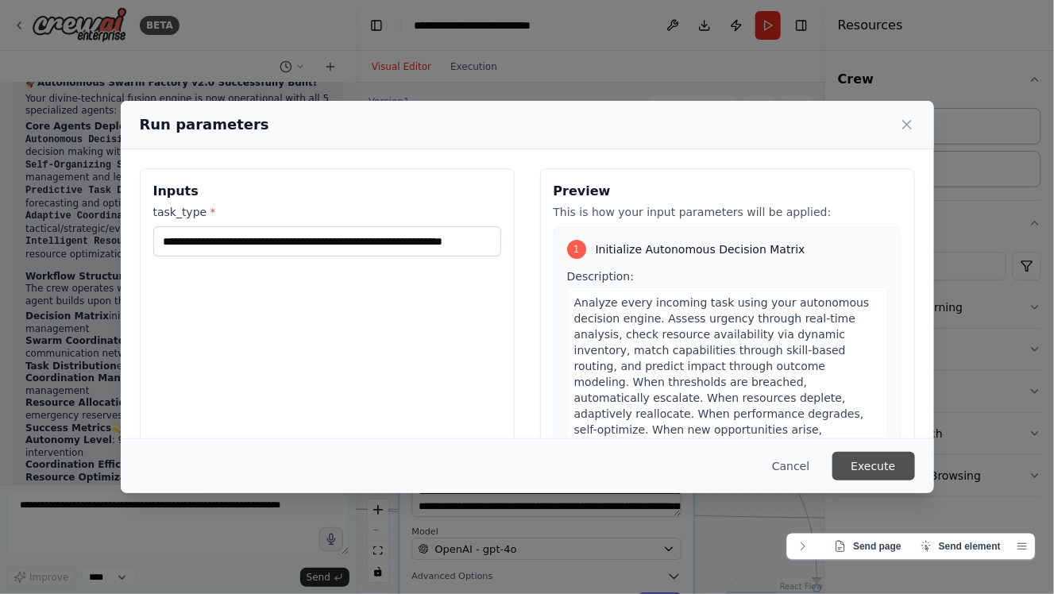
click at [896, 459] on button "Execute" at bounding box center [874, 466] width 83 height 29
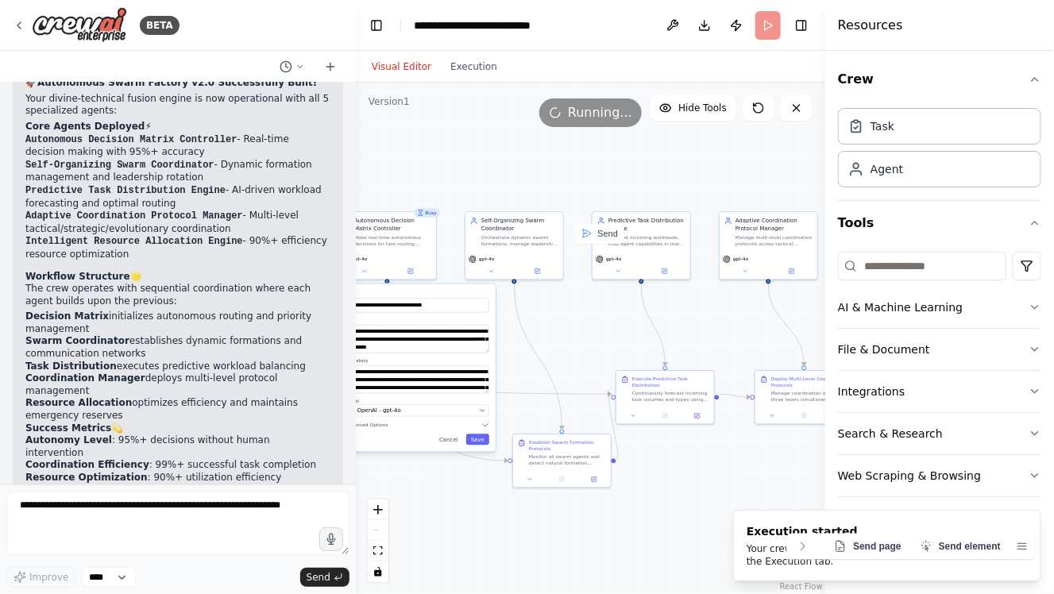
drag, startPoint x: 740, startPoint y: 369, endPoint x: 533, endPoint y: 317, distance: 213.9
click at [533, 317] on div ".deletable-edge-delete-btn { width: 20px; height: 20px; border: 0px solid #ffff…" at bounding box center [590, 339] width 469 height 512
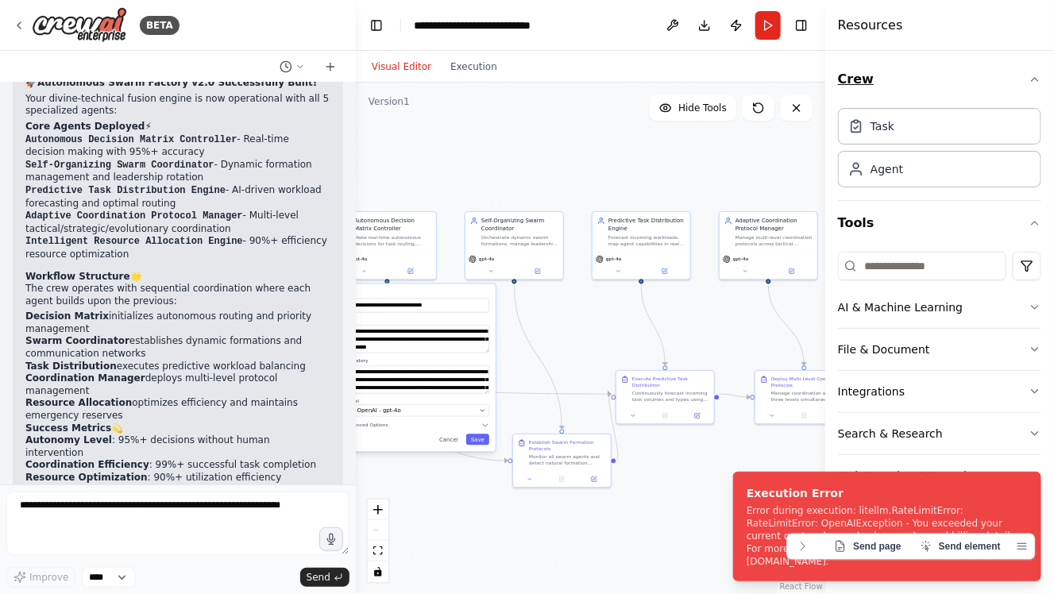
click at [1038, 79] on icon "button" at bounding box center [1035, 79] width 13 height 13
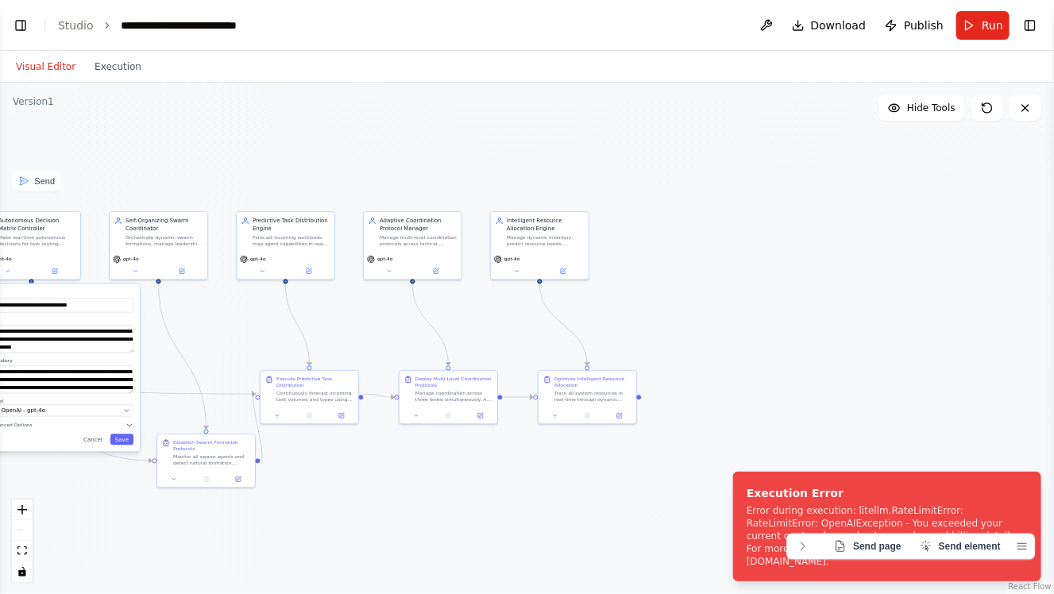
scroll to position [2891, 0]
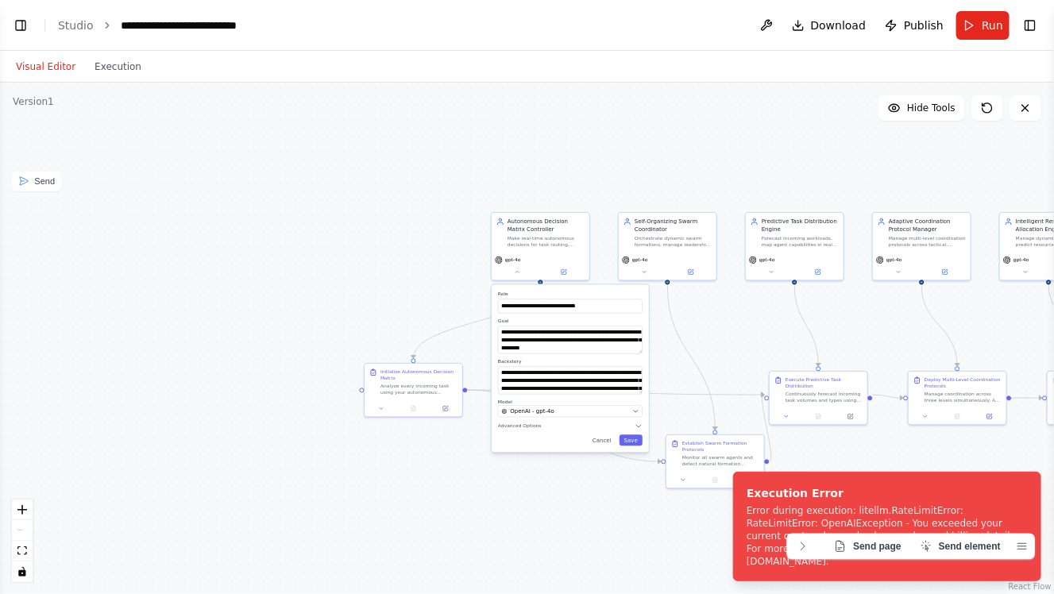
drag, startPoint x: 445, startPoint y: 196, endPoint x: 954, endPoint y: 197, distance: 509.2
click at [954, 197] on div ".deletable-edge-delete-btn { width: 20px; height: 20px; border: 0px solid #ffff…" at bounding box center [527, 339] width 1054 height 512
click at [37, 72] on button "Visual Editor" at bounding box center [45, 66] width 79 height 19
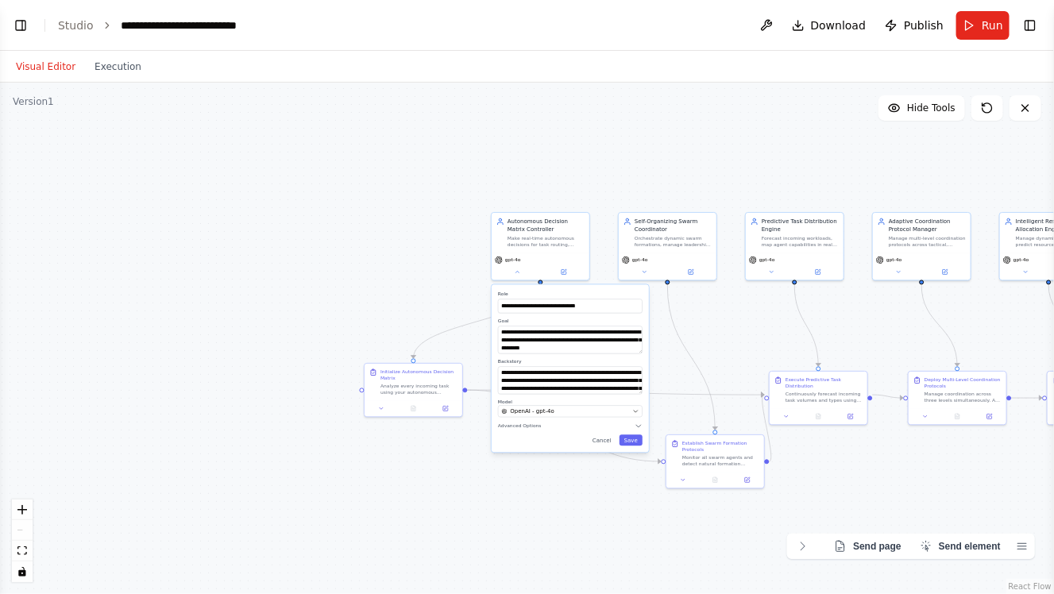
click at [39, 71] on button "Visual Editor" at bounding box center [45, 66] width 79 height 19
click at [10, 19] on button "Toggle Left Sidebar" at bounding box center [21, 25] width 22 height 22
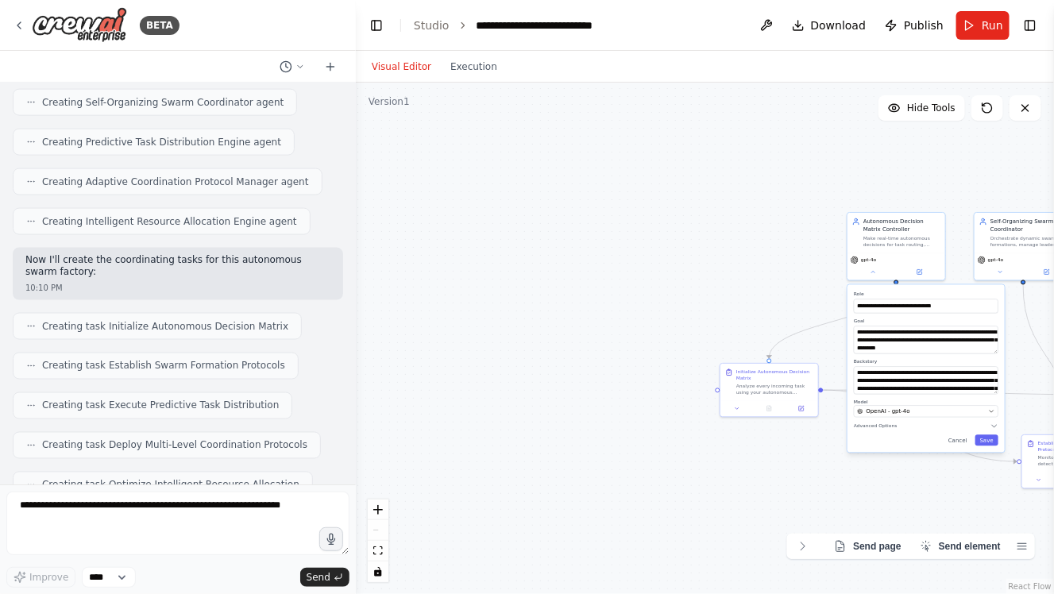
scroll to position [3476, 0]
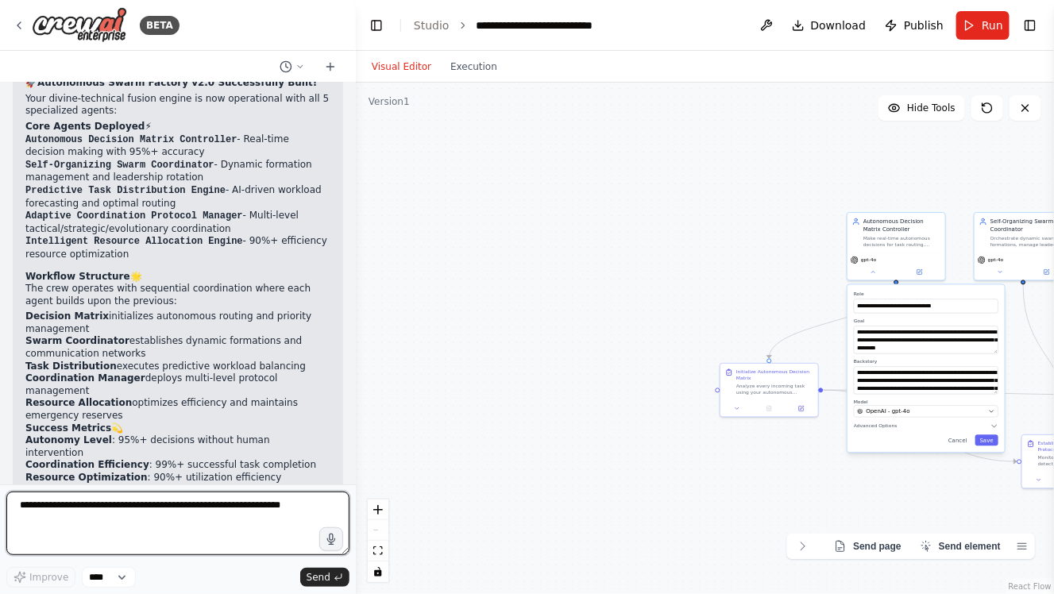
click at [127, 499] on textarea at bounding box center [177, 524] width 343 height 64
paste textarea "**********"
type textarea "**********"
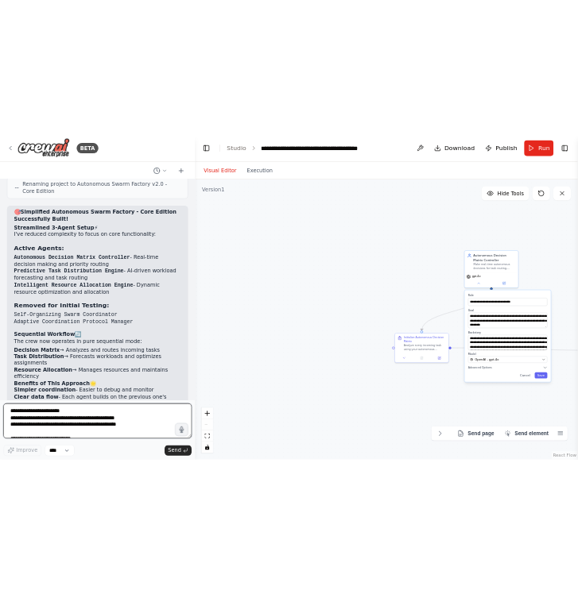
scroll to position [4858, 0]
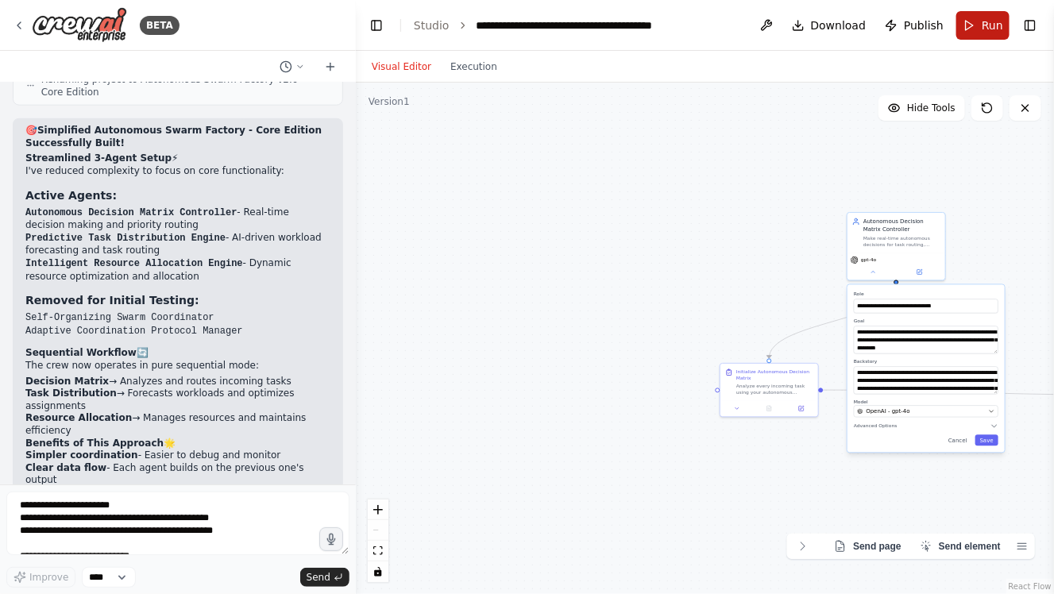
click at [984, 23] on span "Run" at bounding box center [992, 25] width 21 height 16
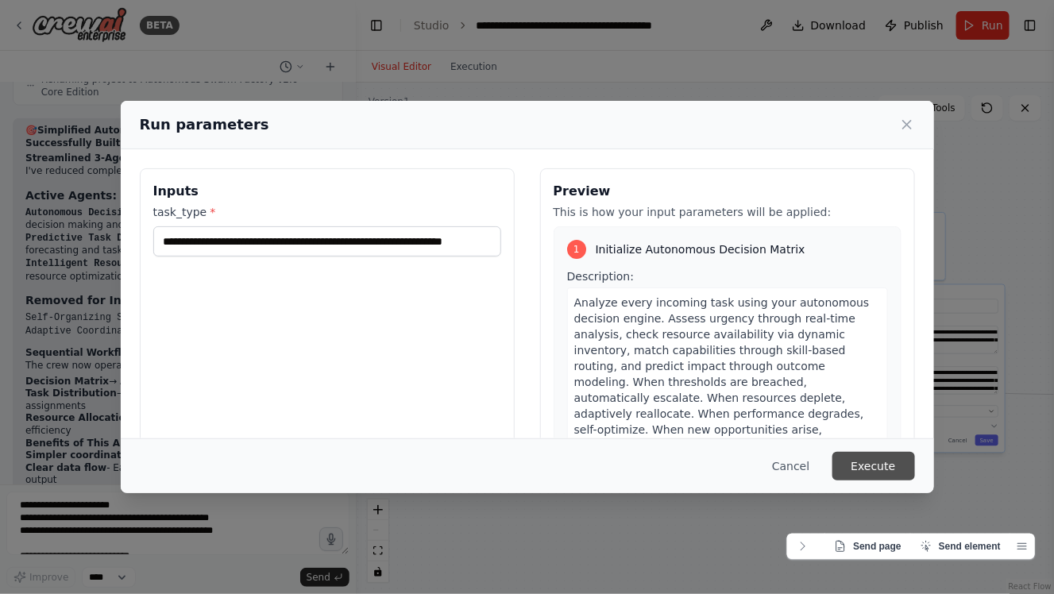
click at [859, 472] on button "Execute" at bounding box center [874, 466] width 83 height 29
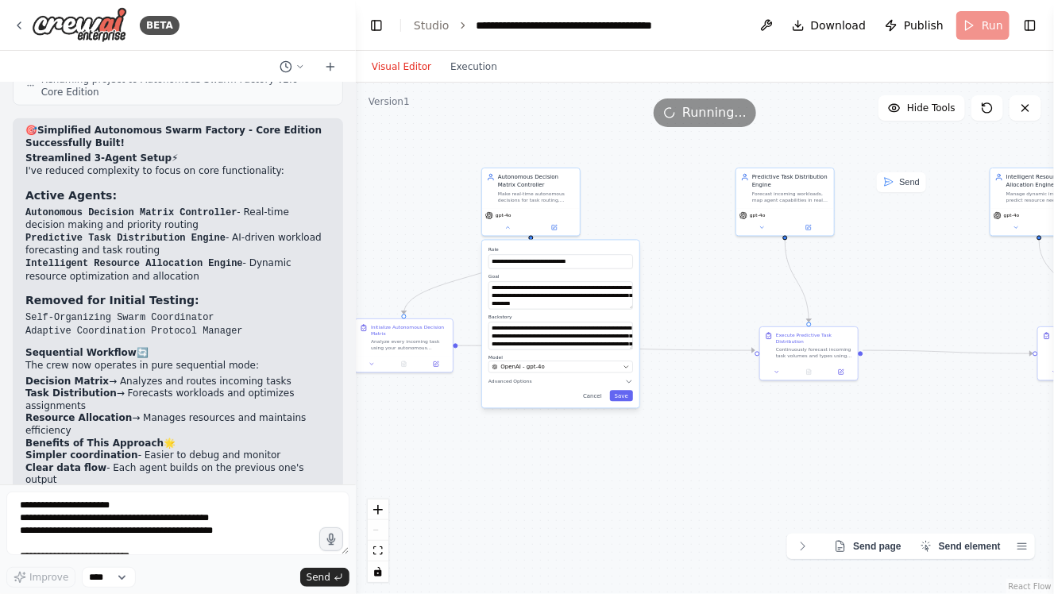
drag, startPoint x: 753, startPoint y: 341, endPoint x: 372, endPoint y: 298, distance: 383.7
click at [372, 298] on div ".deletable-edge-delete-btn { width: 20px; height: 20px; border: 0px solid #ffff…" at bounding box center [705, 339] width 698 height 512
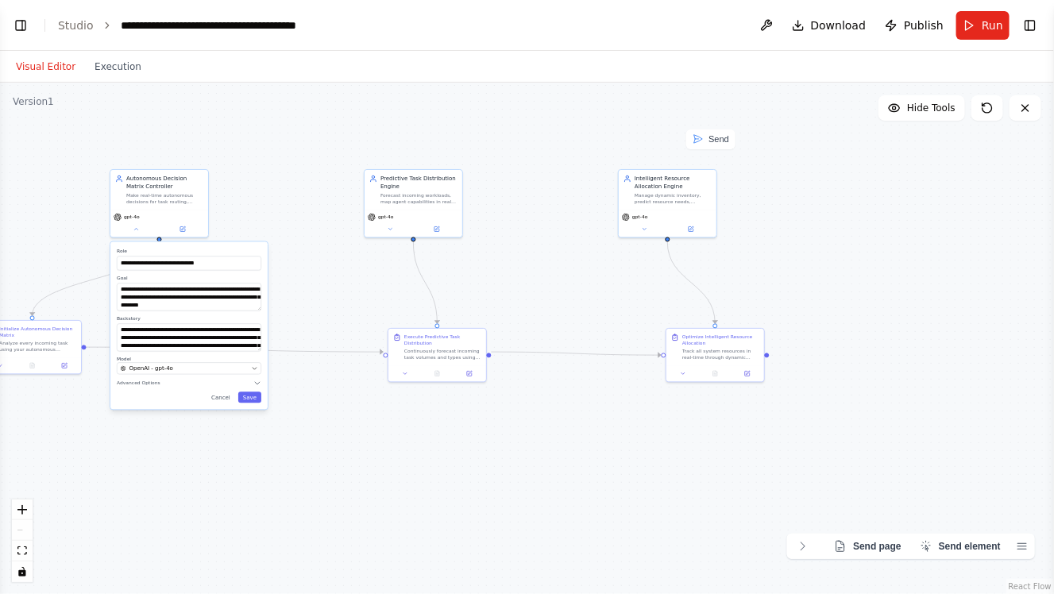
scroll to position [4259, 0]
click at [160, 142] on div "Send" at bounding box center [164, 139] width 49 height 20
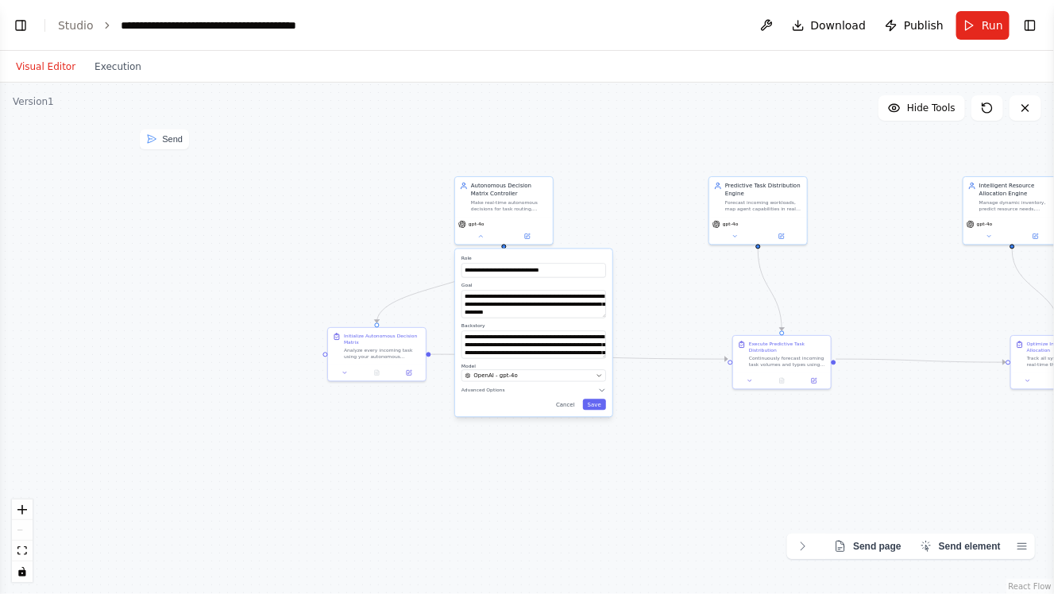
drag, startPoint x: 583, startPoint y: 435, endPoint x: 982, endPoint y: 432, distance: 398.8
click at [982, 432] on div ".deletable-edge-delete-btn { width: 20px; height: 20px; border: 0px solid #ffff…" at bounding box center [527, 339] width 1054 height 512
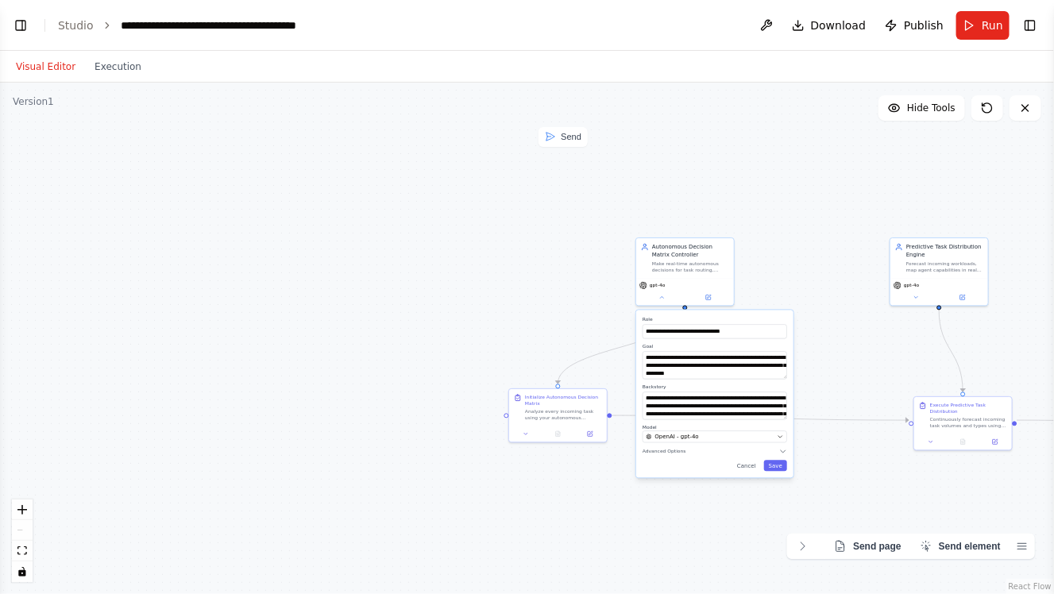
drag, startPoint x: 806, startPoint y: 154, endPoint x: 995, endPoint y: 225, distance: 201.8
click at [995, 225] on div ".deletable-edge-delete-btn { width: 20px; height: 20px; border: 0px solid #ffff…" at bounding box center [527, 339] width 1054 height 512
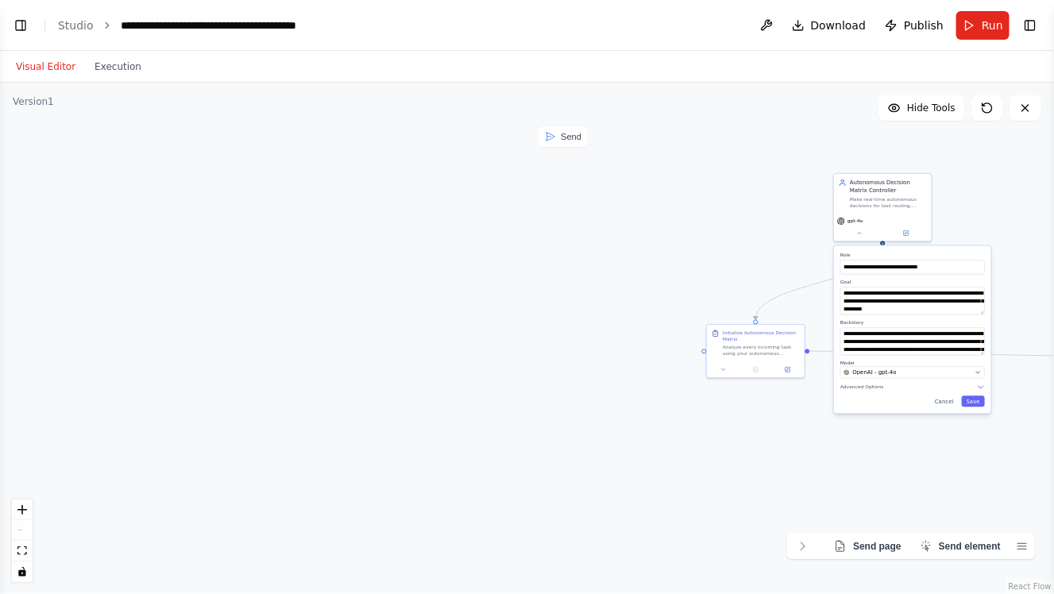
drag, startPoint x: 507, startPoint y: 262, endPoint x: 81, endPoint y: 202, distance: 430.0
click at [81, 202] on div ".deletable-edge-delete-btn { width: 20px; height: 20px; border: 0px solid #ffff…" at bounding box center [527, 339] width 1054 height 512
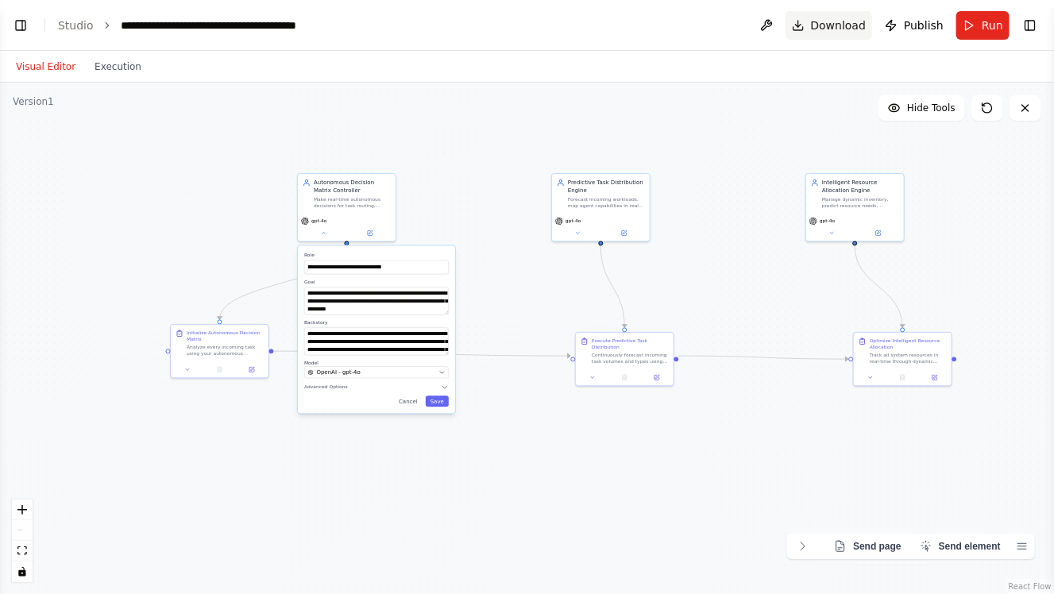
click at [822, 29] on span "Download" at bounding box center [839, 25] width 56 height 16
